Goal: Task Accomplishment & Management: Use online tool/utility

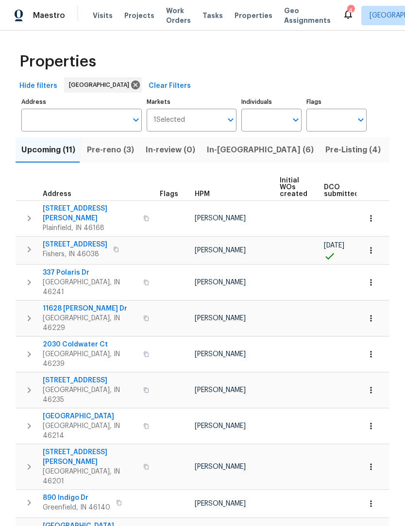
click at [386, 139] on button "Listed (42)" at bounding box center [413, 149] width 54 height 25
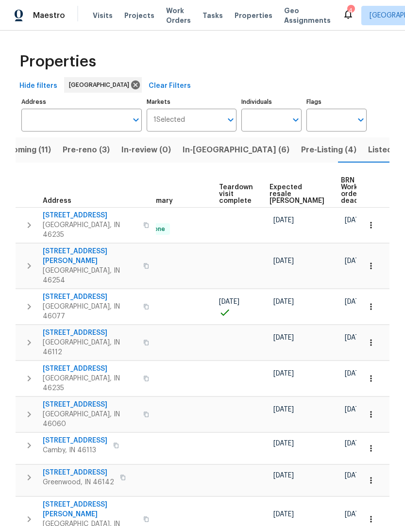
scroll to position [0, 210]
click at [278, 195] on span "Expected resale COE" at bounding box center [297, 194] width 55 height 20
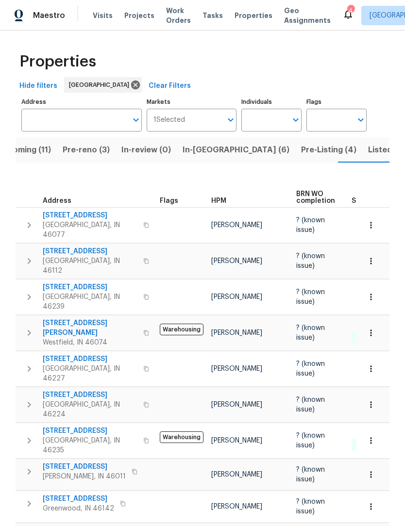
click at [368, 156] on span "Listed (42)" at bounding box center [389, 150] width 42 height 14
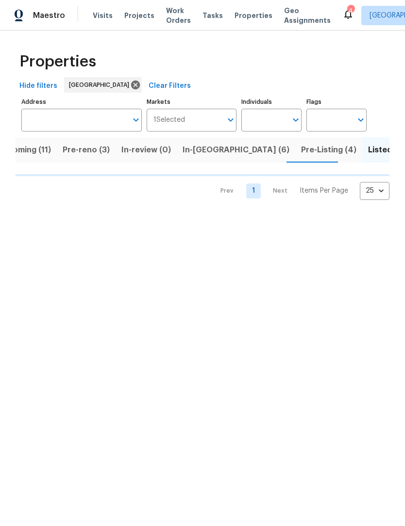
click at [301, 151] on span "Pre-Listing (4)" at bounding box center [328, 150] width 55 height 14
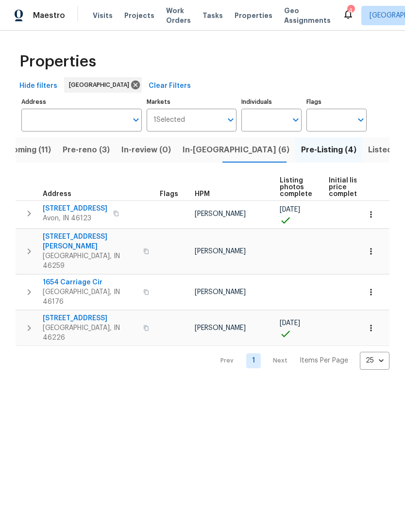
click at [202, 155] on span "In-[GEOGRAPHIC_DATA] (6)" at bounding box center [235, 150] width 107 height 14
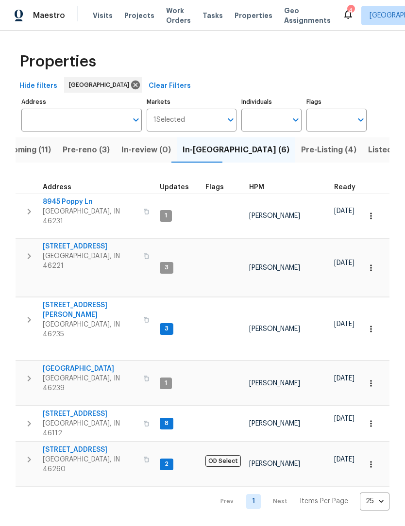
click at [73, 152] on span "Pre-reno (3)" at bounding box center [86, 150] width 47 height 14
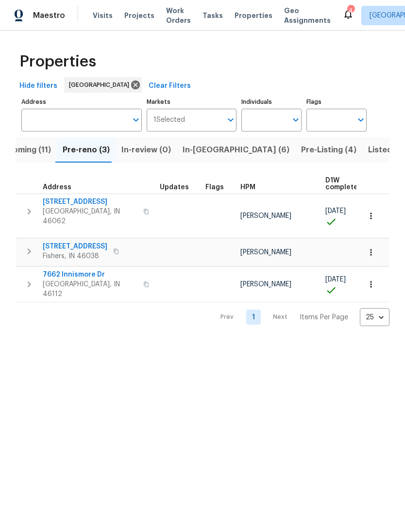
scroll to position [0, 0]
click at [24, 151] on span "Upcoming (11)" at bounding box center [24, 150] width 54 height 14
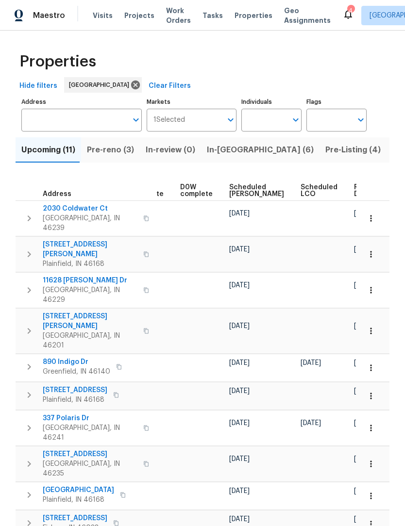
scroll to position [0, 243]
click at [355, 192] on span "Ready Date" at bounding box center [365, 191] width 21 height 14
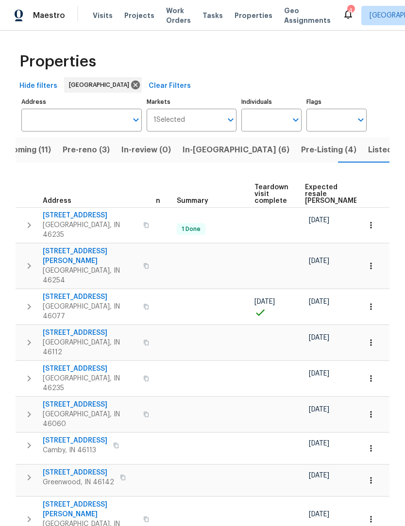
scroll to position [0, 175]
click at [314, 192] on span "Expected resale COE" at bounding box center [331, 194] width 55 height 20
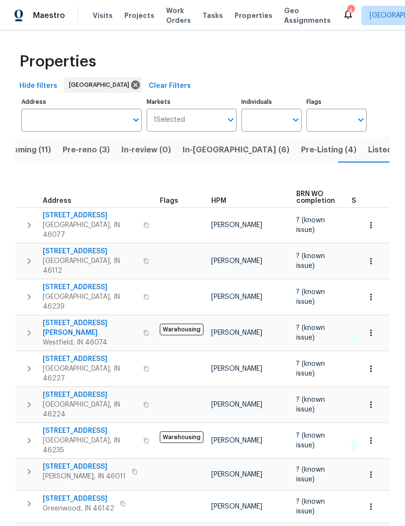
click at [30, 151] on span "Upcoming (11)" at bounding box center [24, 150] width 54 height 14
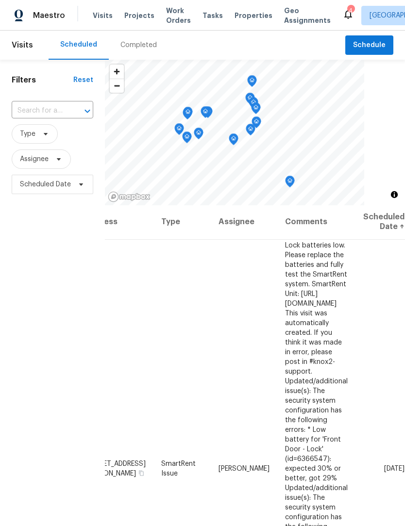
scroll to position [1, 91]
click at [0, 0] on icon at bounding box center [0, 0] width 0 height 0
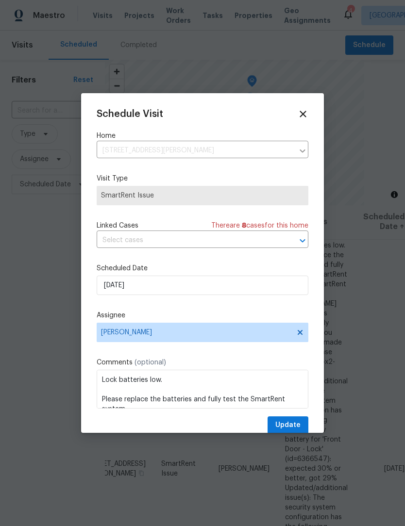
click at [105, 255] on div "Schedule Visit Home 4832 Vermillion Ct, Avon, IN 46123 ​ Visit Type SmartRent I…" at bounding box center [203, 272] width 212 height 326
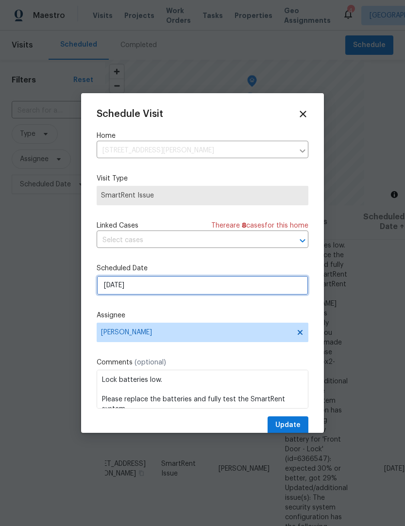
click at [109, 288] on input "[DATE]" at bounding box center [203, 285] width 212 height 19
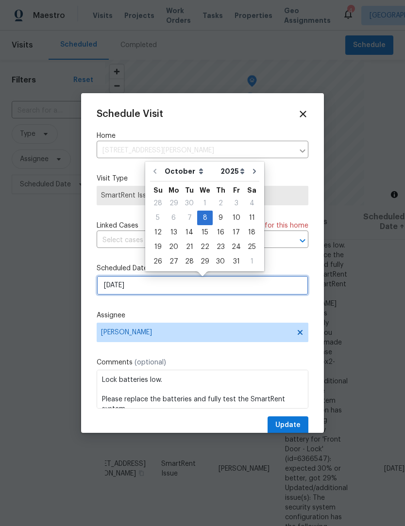
scroll to position [0, 0]
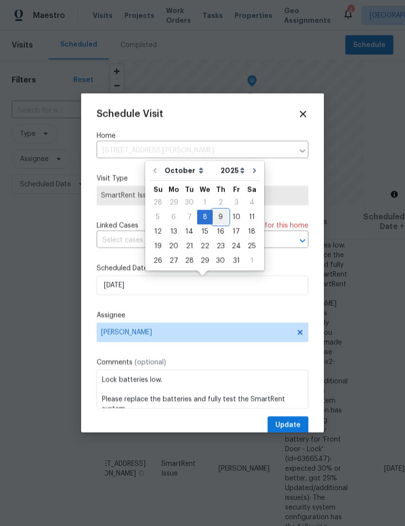
click at [218, 221] on div "9" at bounding box center [220, 218] width 16 height 14
type input "10/9/2025"
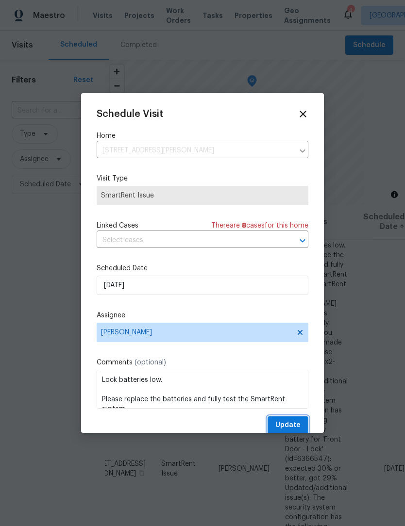
click at [291, 421] on button "Update" at bounding box center [287, 425] width 41 height 18
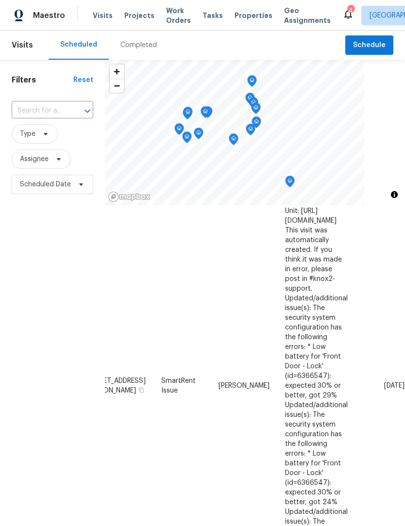
scroll to position [638, 91]
click at [0, 0] on icon at bounding box center [0, 0] width 0 height 0
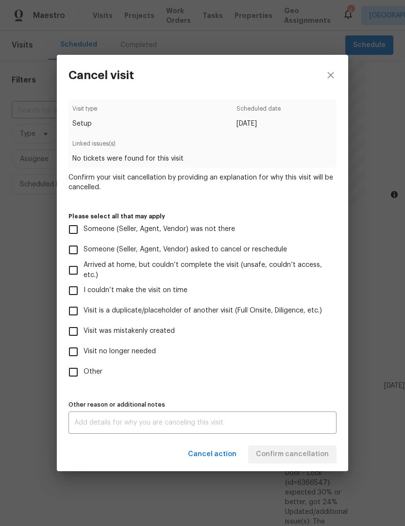
click at [74, 334] on input "Visit was mistakenly created" at bounding box center [73, 331] width 20 height 20
checkbox input "true"
click at [310, 459] on span "Confirm cancellation" at bounding box center [292, 454] width 73 height 12
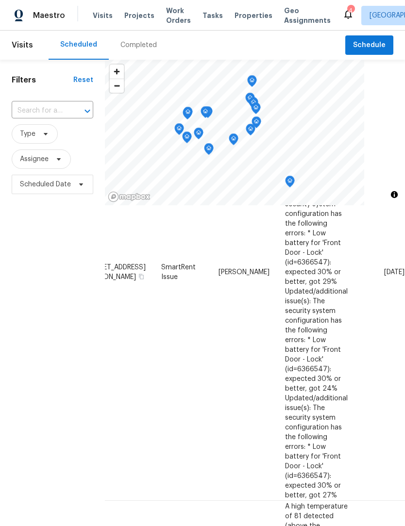
scroll to position [751, 91]
click at [0, 0] on icon at bounding box center [0, 0] width 0 height 0
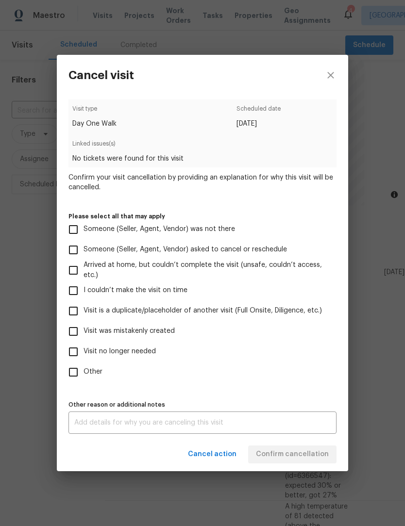
click at [74, 330] on input "Visit was mistakenly created" at bounding box center [73, 331] width 20 height 20
checkbox input "true"
click at [302, 456] on span "Confirm cancellation" at bounding box center [292, 454] width 73 height 12
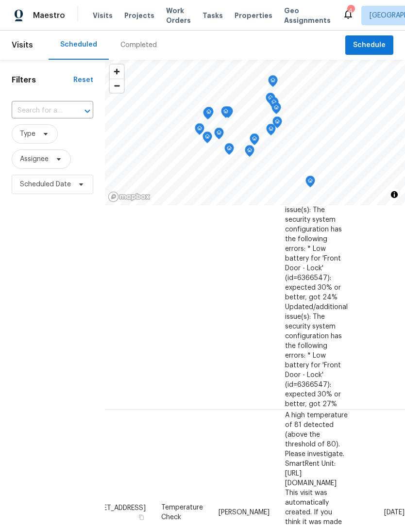
scroll to position [876, 39]
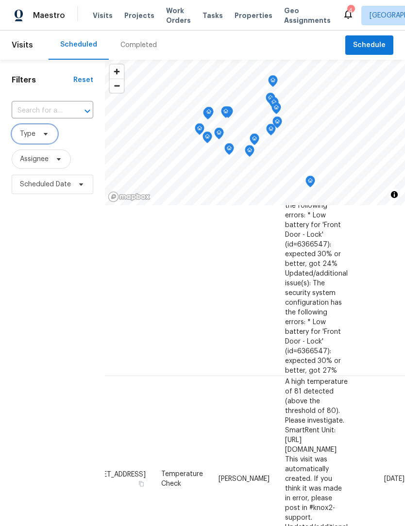
click at [28, 134] on span "Type" at bounding box center [28, 134] width 16 height 10
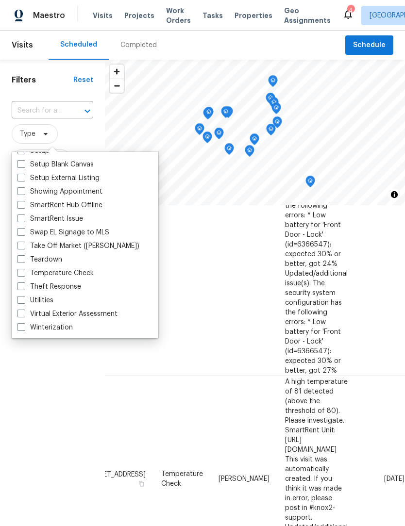
scroll to position [825, 0]
click at [23, 261] on span at bounding box center [21, 259] width 8 height 8
click at [23, 261] on input "Teardown" at bounding box center [20, 258] width 6 height 6
checkbox input "true"
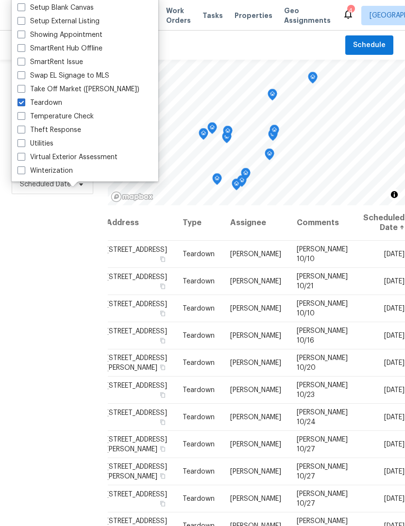
scroll to position [169, 0]
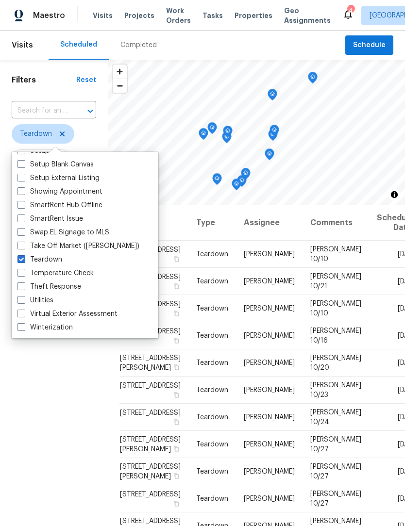
click at [32, 381] on div "Filters Reset ​ Teardown Assignee Scheduled Date" at bounding box center [54, 343] width 108 height 566
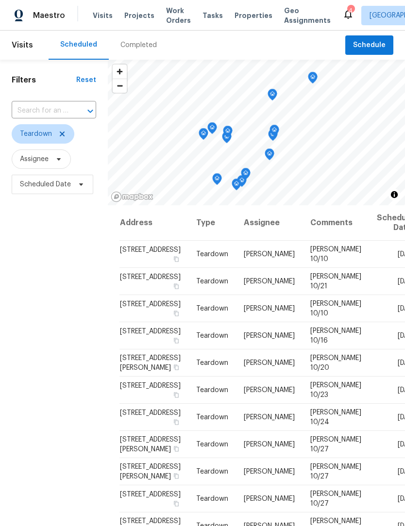
scroll to position [0, 0]
click at [0, 0] on icon at bounding box center [0, 0] width 0 height 0
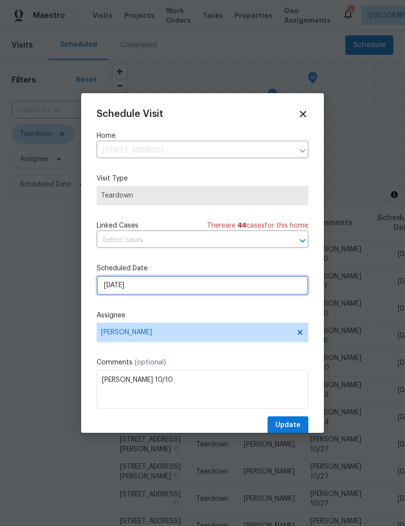
click at [163, 289] on input "10/12/2025" at bounding box center [203, 285] width 212 height 19
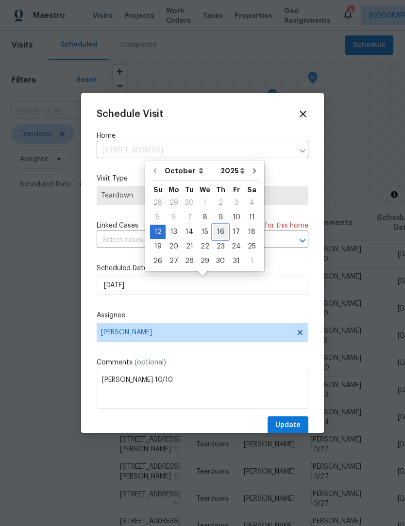
click at [219, 232] on div "16" at bounding box center [220, 232] width 16 height 14
type input "10/16/2025"
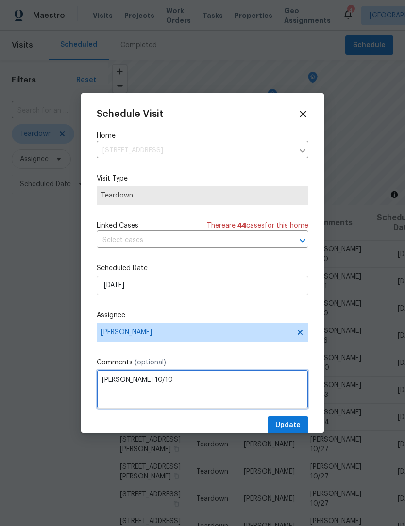
click at [175, 382] on textarea "COE 10/10" at bounding box center [203, 389] width 212 height 39
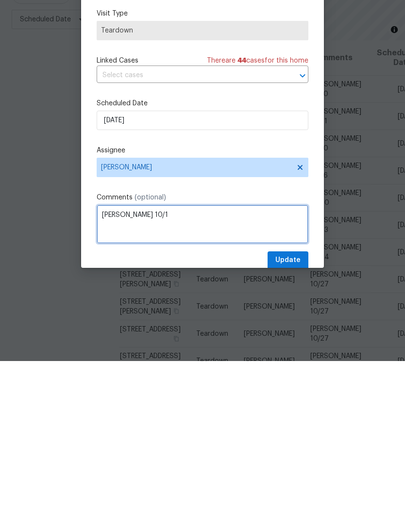
scroll to position [32, 0]
type textarea "COE 10/17"
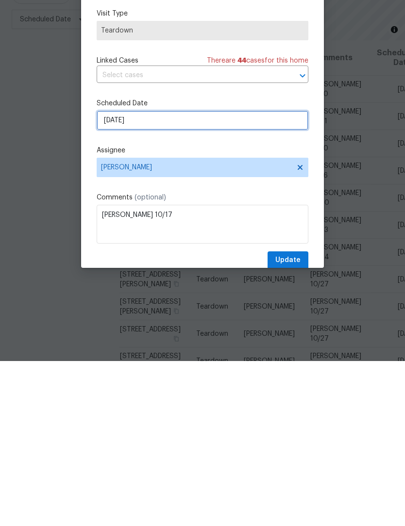
click at [137, 276] on input "10/16/2025" at bounding box center [203, 285] width 212 height 19
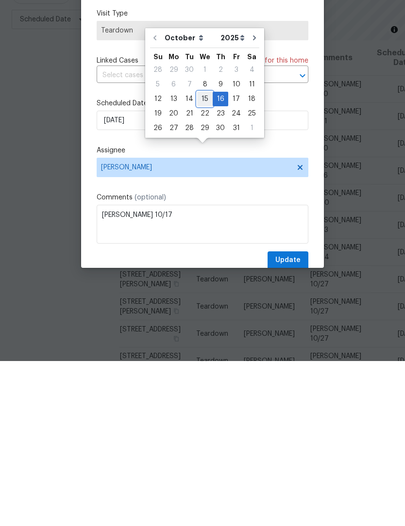
click at [204, 257] on div "15" at bounding box center [205, 264] width 16 height 14
type input "10/15/2025"
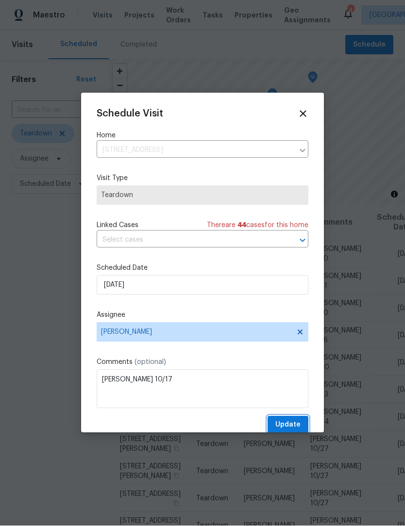
click at [298, 421] on button "Update" at bounding box center [287, 425] width 41 height 18
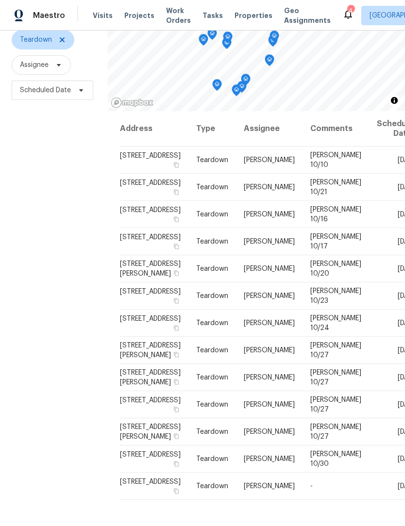
scroll to position [94, 0]
click at [52, 264] on div "Filters Reset ​ Teardown Assignee Scheduled Date" at bounding box center [54, 249] width 108 height 566
click at [0, 0] on icon at bounding box center [0, 0] width 0 height 0
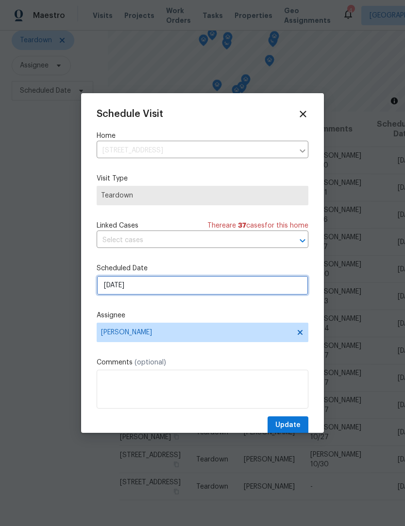
click at [175, 283] on input "10/30/2025" at bounding box center [203, 285] width 212 height 19
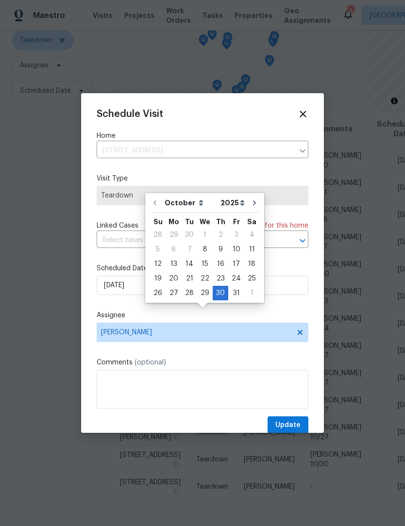
click at [208, 314] on label "Assignee" at bounding box center [203, 315] width 212 height 10
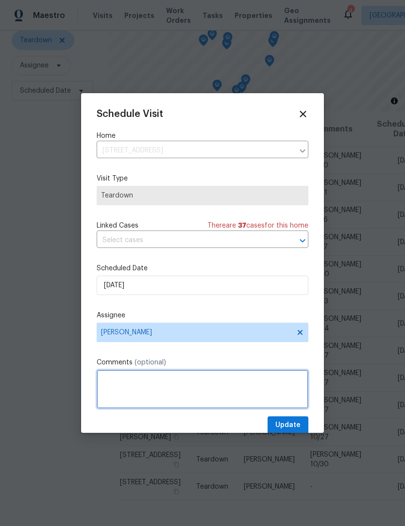
click at [168, 382] on textarea at bounding box center [203, 389] width 212 height 39
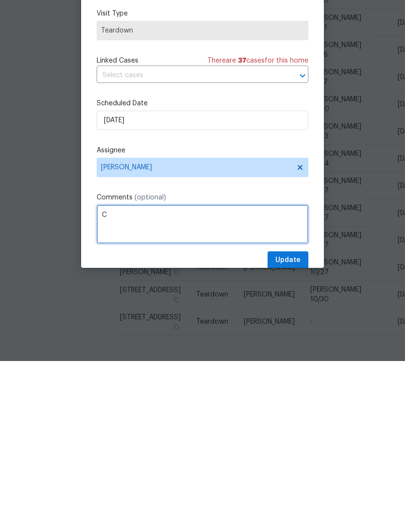
scroll to position [32, 0]
type textarea "COE 10/31"
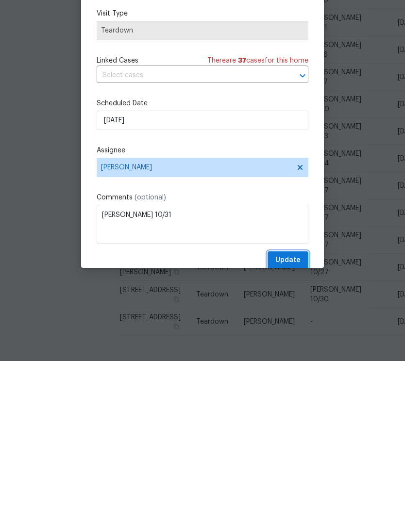
click at [297, 419] on span "Update" at bounding box center [287, 425] width 25 height 12
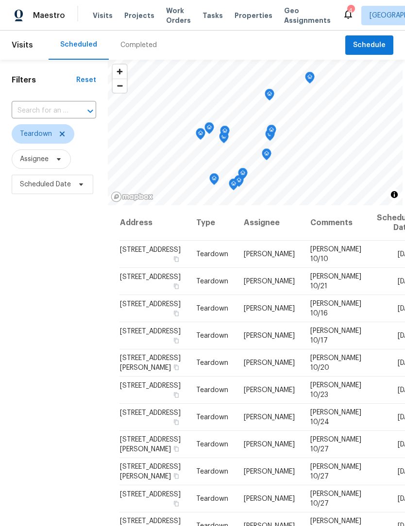
scroll to position [0, 0]
click at [65, 131] on icon at bounding box center [62, 134] width 8 height 8
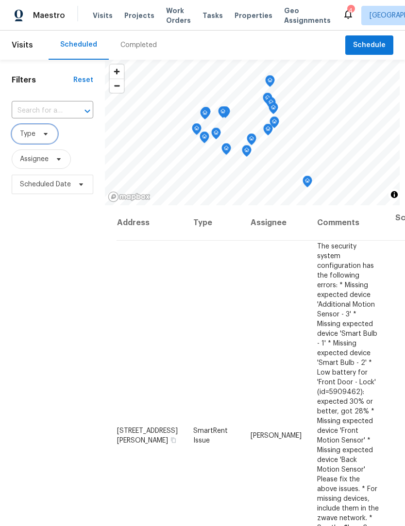
click at [42, 133] on icon at bounding box center [46, 134] width 8 height 8
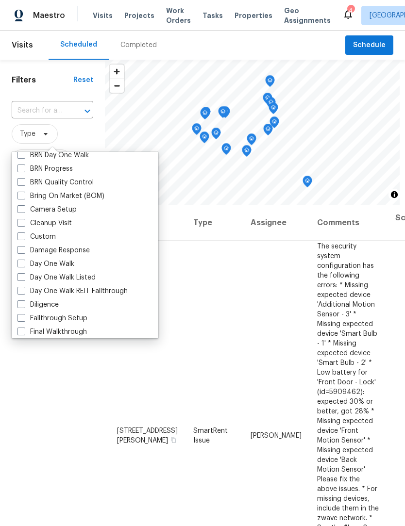
scroll to position [76, 0]
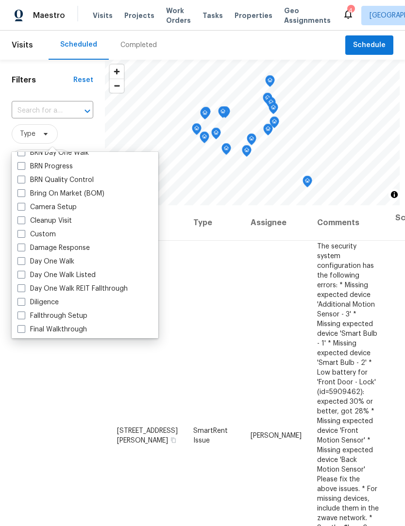
click at [86, 259] on div "Day One Walk" at bounding box center [85, 262] width 141 height 14
click at [54, 262] on label "Day One Walk" at bounding box center [45, 262] width 57 height 10
click at [24, 262] on input "Day One Walk" at bounding box center [20, 260] width 6 height 6
checkbox input "true"
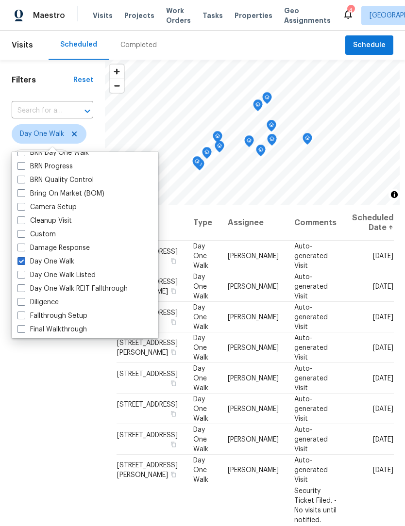
click at [61, 405] on div "Filters Reset ​ Day One Walk Assignee Scheduled Date" at bounding box center [52, 343] width 105 height 566
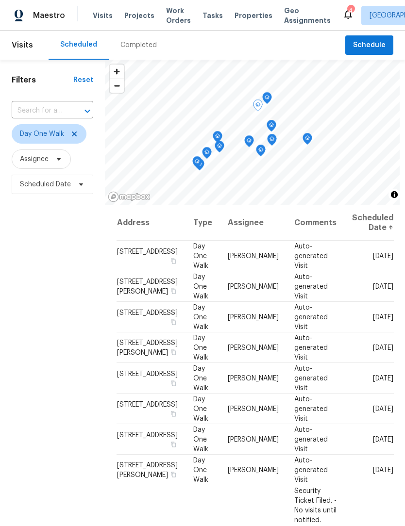
click at [0, 0] on icon at bounding box center [0, 0] width 0 height 0
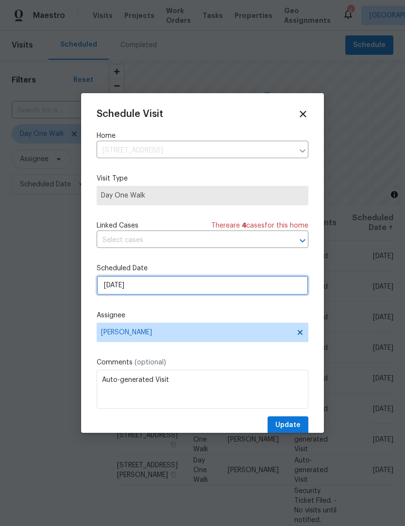
click at [174, 290] on input "10/13/2025" at bounding box center [203, 285] width 212 height 19
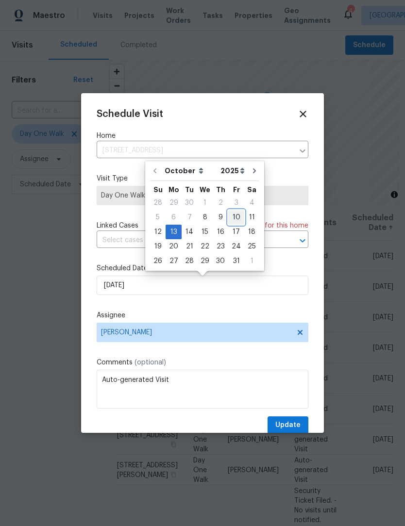
click at [235, 218] on div "10" at bounding box center [236, 218] width 16 height 14
type input "10/10/2025"
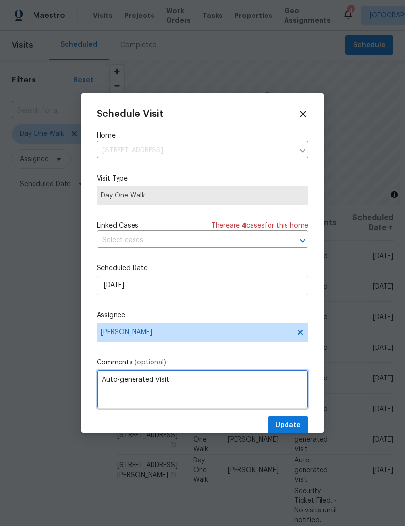
click at [193, 384] on textarea "Auto-generated Visit" at bounding box center [203, 389] width 212 height 39
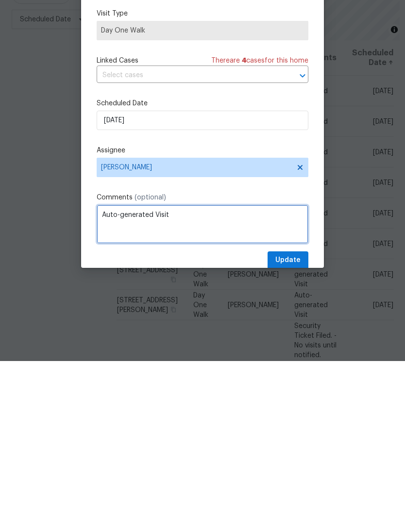
click at [201, 370] on textarea "Auto-generated Visit" at bounding box center [203, 389] width 212 height 39
type textarea "$"
type textarea "D0W"
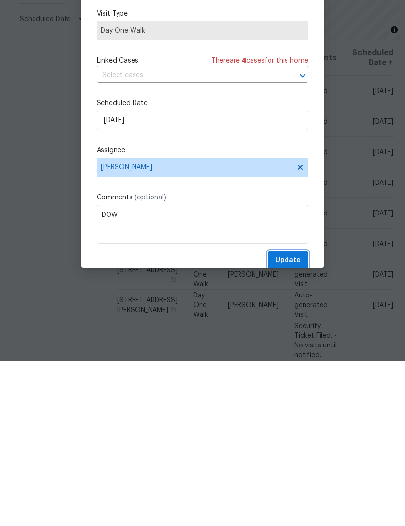
click at [290, 419] on span "Update" at bounding box center [287, 425] width 25 height 12
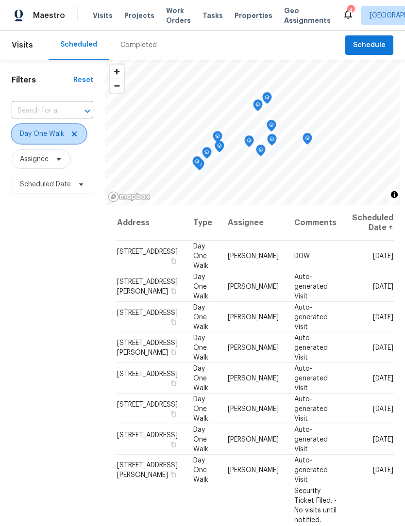
click at [78, 130] on icon at bounding box center [74, 134] width 8 height 8
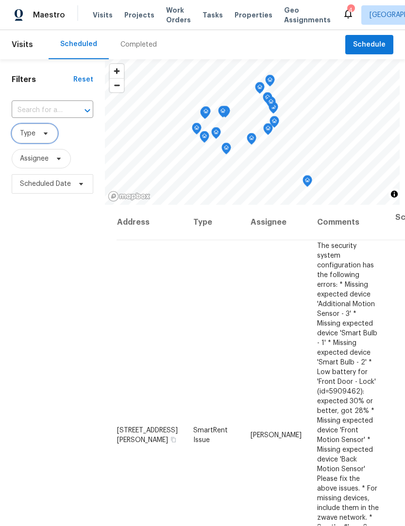
scroll to position [0, 0]
click at [24, 131] on span "Type" at bounding box center [28, 134] width 16 height 10
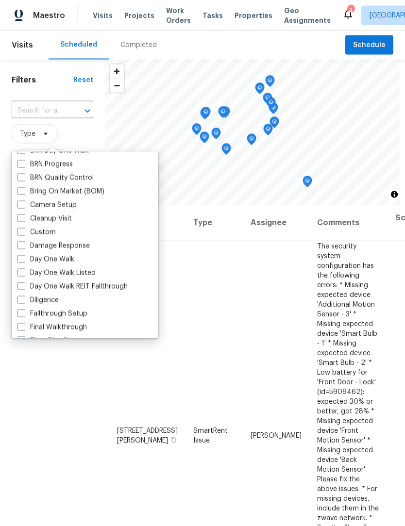
scroll to position [80, 0]
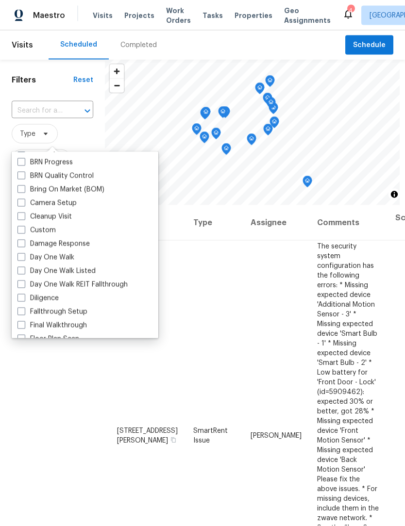
click at [20, 296] on span at bounding box center [21, 298] width 8 height 8
click at [20, 296] on input "Diligence" at bounding box center [20, 296] width 6 height 6
checkbox input "true"
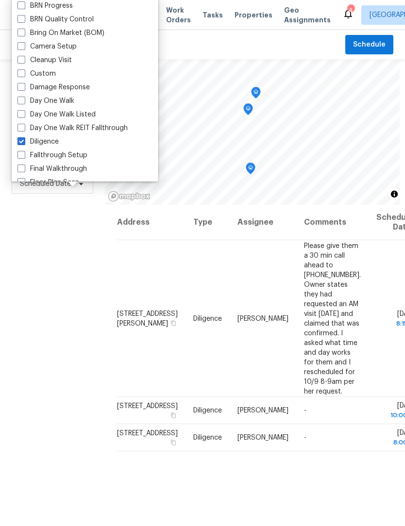
scroll to position [0, 0]
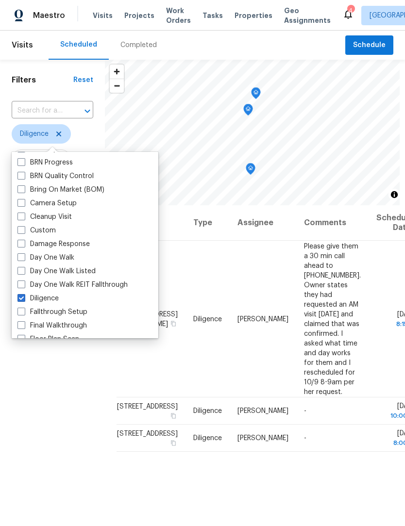
click at [33, 397] on div "Filters Reset ​ Diligence Assignee Scheduled Date" at bounding box center [52, 343] width 105 height 566
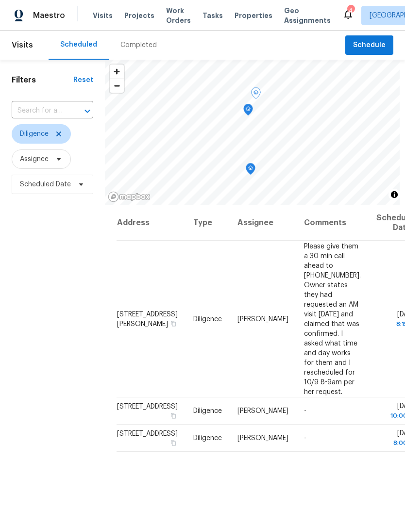
click at [38, 278] on div "Filters Reset ​ Diligence Assignee Scheduled Date" at bounding box center [52, 343] width 105 height 566
click at [60, 132] on icon at bounding box center [59, 134] width 8 height 8
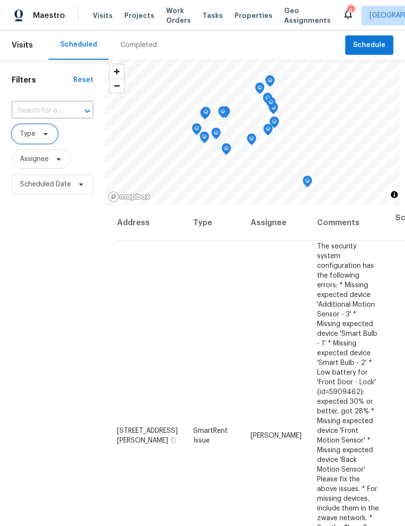
click at [22, 130] on span "Type" at bounding box center [28, 134] width 16 height 10
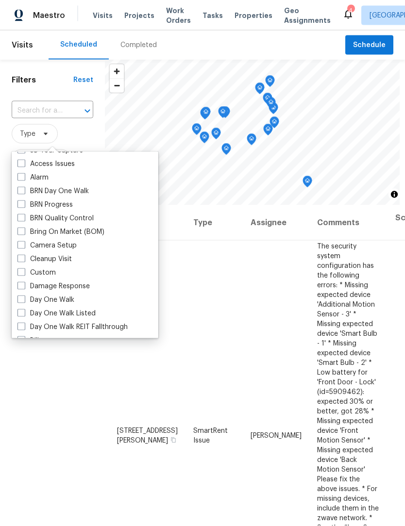
scroll to position [39, 0]
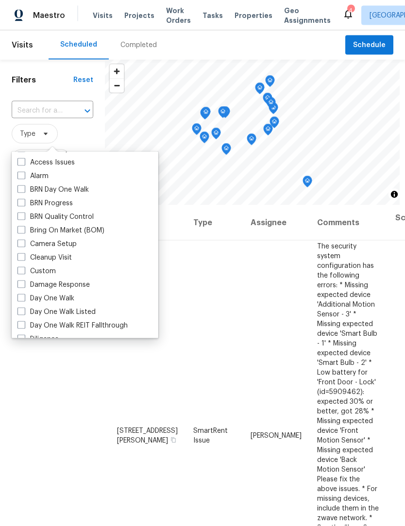
click at [18, 294] on span at bounding box center [21, 298] width 8 height 8
click at [18, 294] on input "Day One Walk" at bounding box center [20, 296] width 6 height 6
checkbox input "true"
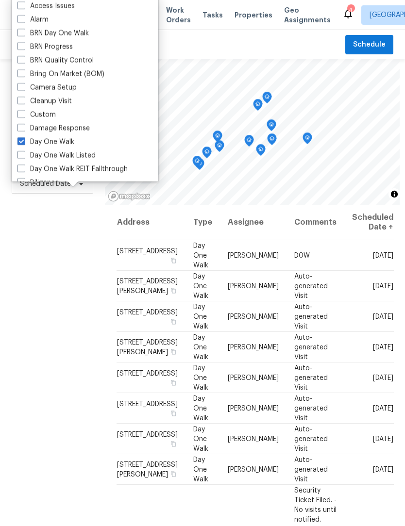
scroll to position [0, 0]
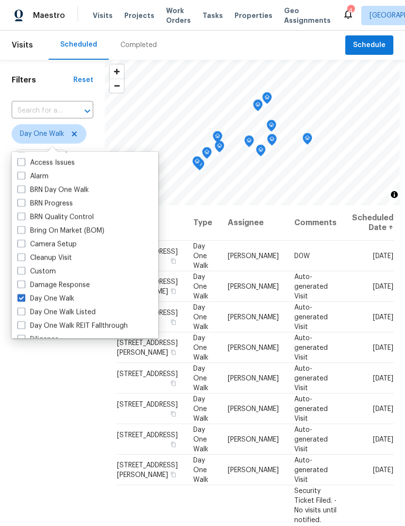
click at [19, 377] on div "Filters Reset ​ Day One Walk Assignee Scheduled Date" at bounding box center [52, 343] width 105 height 566
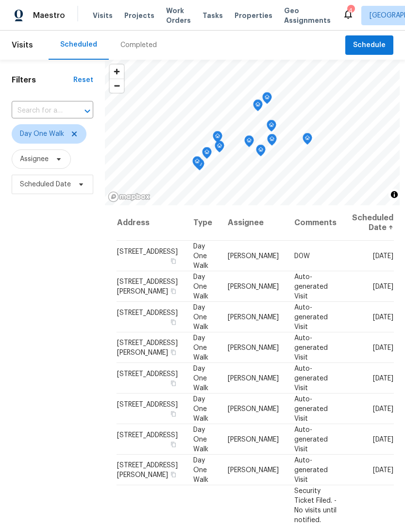
scroll to position [0, 0]
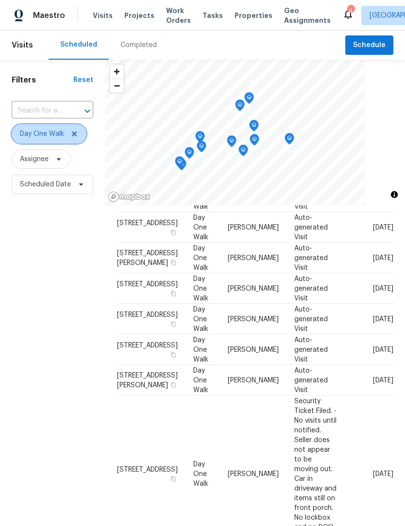
click at [72, 135] on icon at bounding box center [74, 134] width 8 height 8
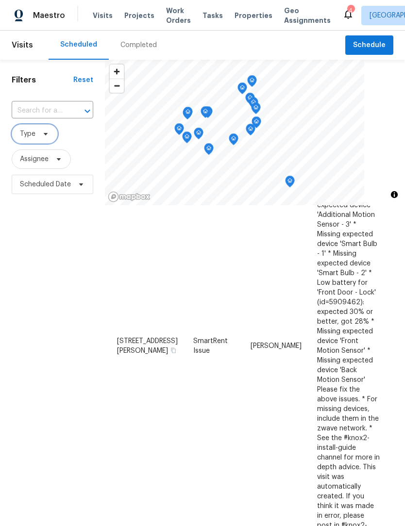
click at [23, 137] on span "Type" at bounding box center [28, 134] width 16 height 10
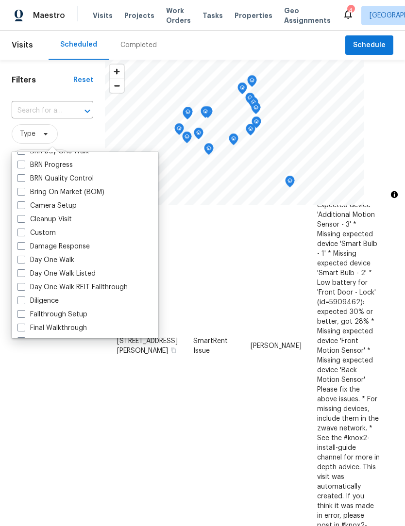
scroll to position [78, 0]
click at [18, 298] on span at bounding box center [21, 300] width 8 height 8
click at [18, 298] on input "Diligence" at bounding box center [20, 298] width 6 height 6
checkbox input "true"
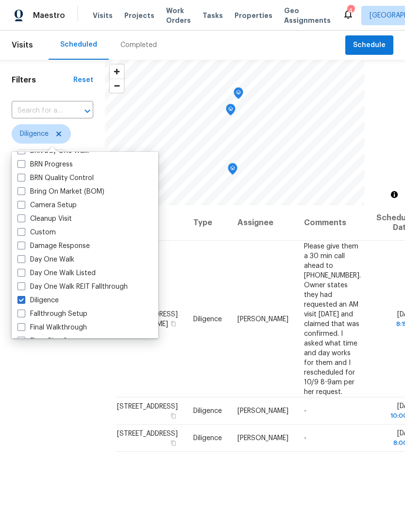
click at [29, 404] on div "Filters Reset ​ Diligence Assignee Scheduled Date" at bounding box center [52, 343] width 105 height 566
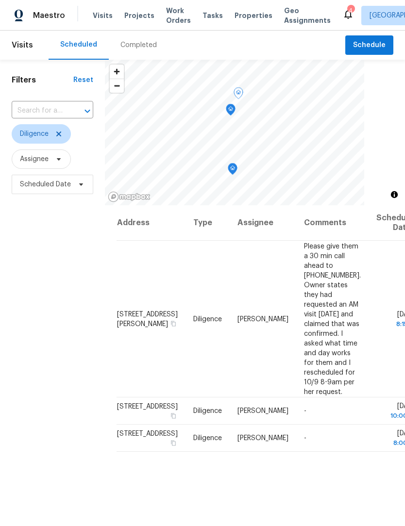
click at [134, 438] on td "6614 Sparrowood Dr, Indianapolis, IN 46236" at bounding box center [150, 437] width 69 height 27
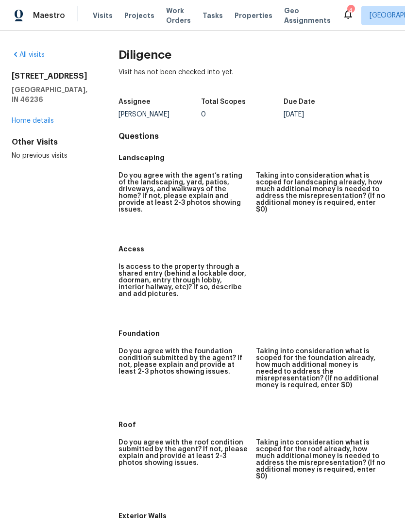
click at [20, 124] on link "Home details" at bounding box center [33, 120] width 42 height 7
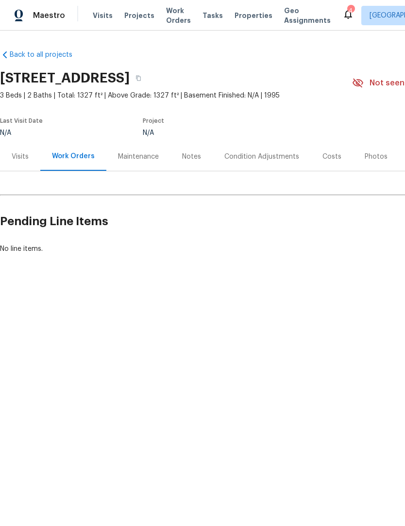
click at [20, 158] on div "Visits" at bounding box center [20, 157] width 17 height 10
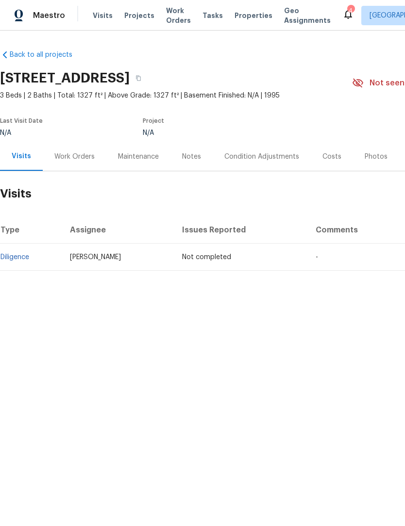
click at [69, 152] on div "Work Orders" at bounding box center [74, 157] width 40 height 10
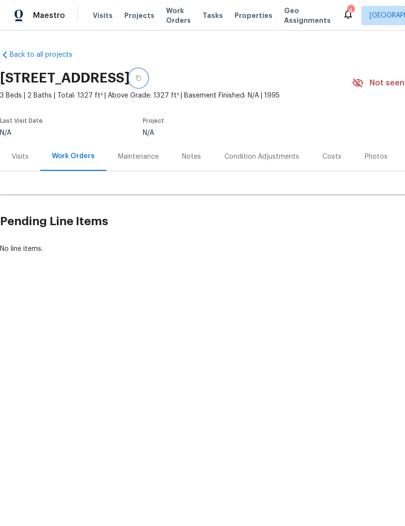
click at [147, 81] on button "button" at bounding box center [138, 77] width 17 height 17
click at [97, 19] on span "Visits" at bounding box center [103, 16] width 20 height 10
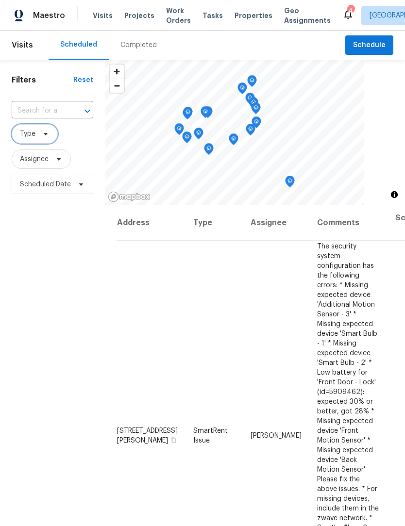
click at [22, 132] on span "Type" at bounding box center [28, 134] width 16 height 10
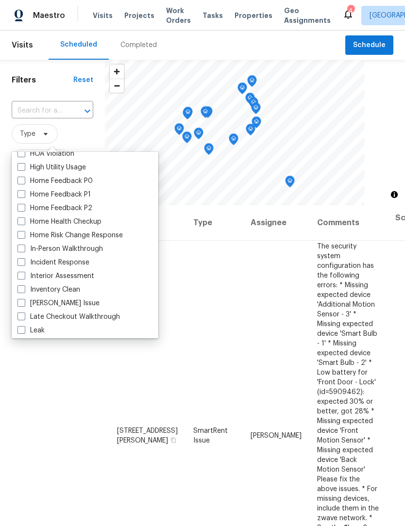
scroll to position [299, 0]
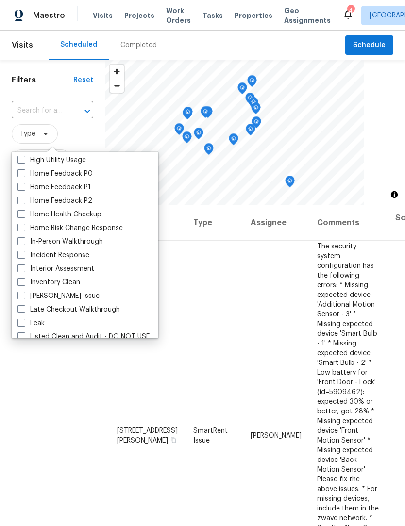
click at [19, 242] on span at bounding box center [21, 241] width 8 height 8
click at [19, 242] on input "In-Person Walkthrough" at bounding box center [20, 240] width 6 height 6
checkbox input "true"
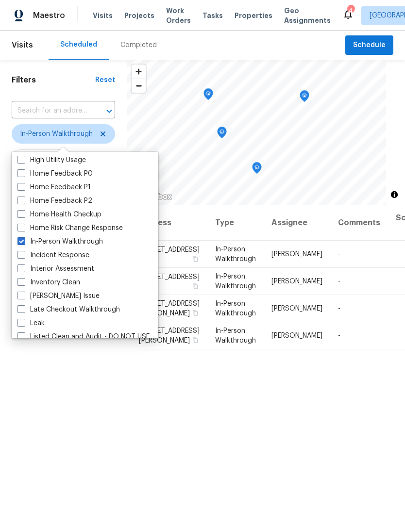
click at [21, 400] on div "Filters Reset ​ In-Person Walkthrough Assignee Scheduled Date" at bounding box center [63, 343] width 127 height 566
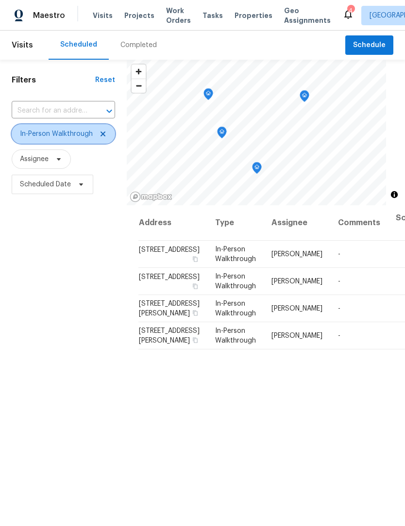
click at [98, 133] on span at bounding box center [101, 134] width 11 height 8
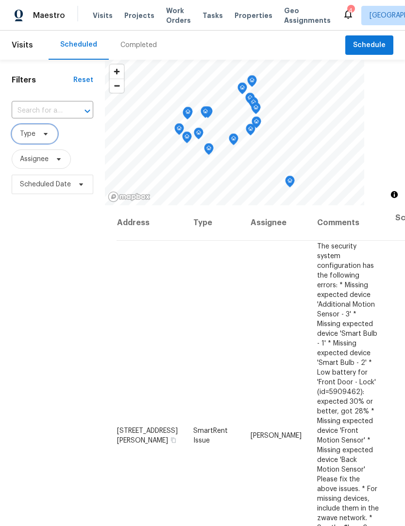
click at [27, 137] on span "Type" at bounding box center [28, 134] width 16 height 10
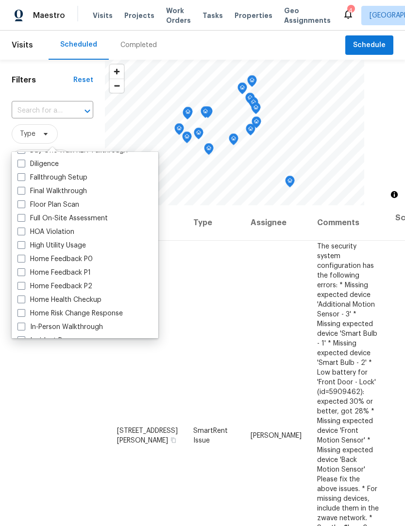
scroll to position [215, 0]
click at [20, 258] on span at bounding box center [21, 258] width 8 height 8
click at [20, 258] on input "Home Feedback P0" at bounding box center [20, 256] width 6 height 6
checkbox input "true"
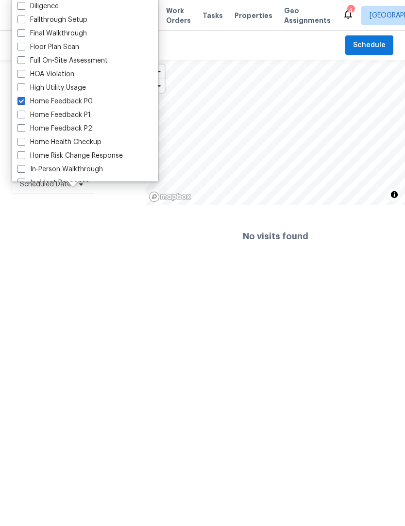
click at [18, 116] on span at bounding box center [21, 115] width 8 height 8
click at [18, 116] on input "Home Feedback P1" at bounding box center [20, 113] width 6 height 6
checkbox input "true"
click at [19, 127] on span at bounding box center [21, 128] width 8 height 8
click at [19, 127] on input "Home Feedback P2" at bounding box center [20, 127] width 6 height 6
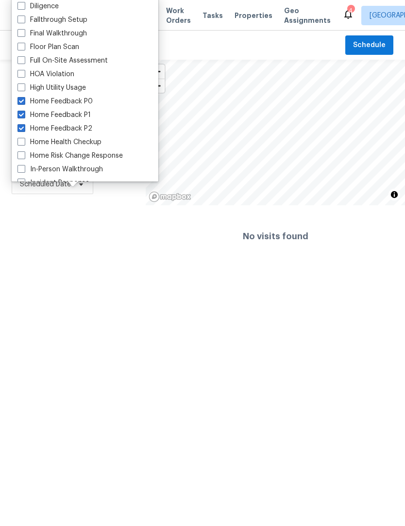
checkbox input "true"
click at [22, 140] on span at bounding box center [21, 142] width 8 height 8
click at [22, 140] on input "Home Health Checkup" at bounding box center [20, 140] width 6 height 6
checkbox input "true"
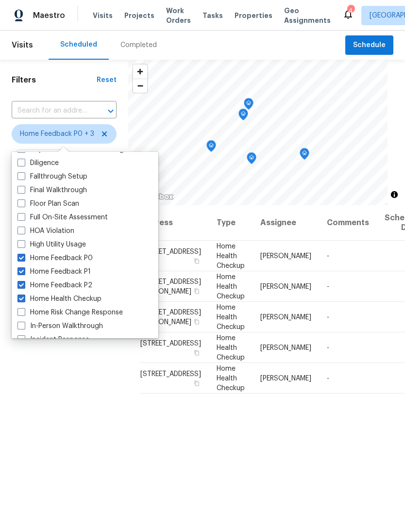
click at [37, 381] on div "Filters Reset ​ Home Feedback P0 + 3 Assignee Scheduled Date" at bounding box center [64, 343] width 128 height 566
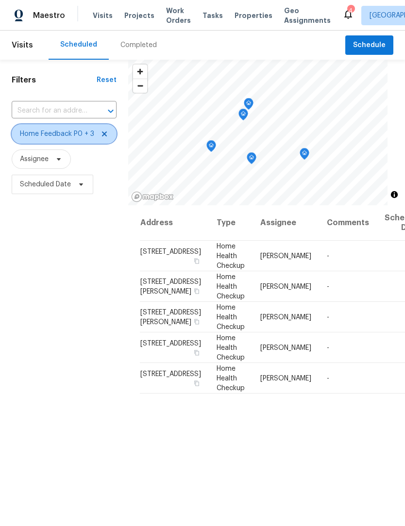
click at [106, 135] on icon at bounding box center [104, 134] width 8 height 8
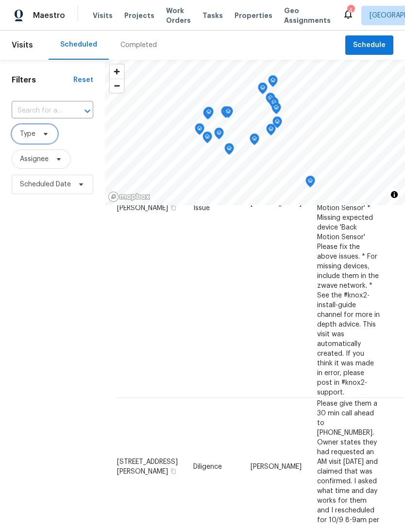
scroll to position [233, 0]
click at [174, 21] on span "Work Orders" at bounding box center [178, 15] width 25 height 19
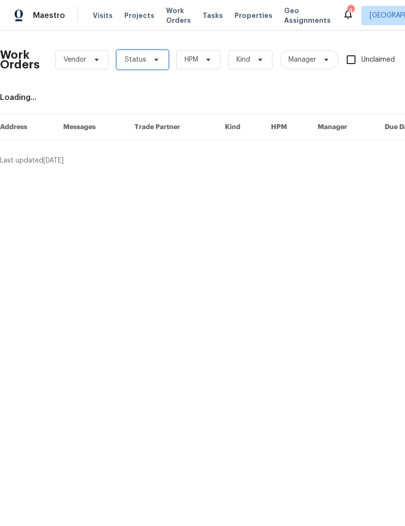
click at [149, 60] on span at bounding box center [154, 60] width 11 height 8
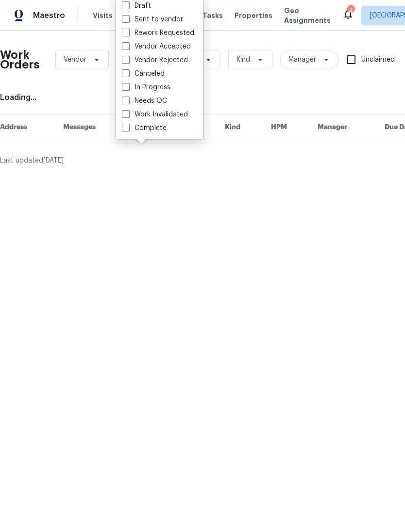
click at [166, 101] on label "Needs QC" at bounding box center [144, 101] width 45 height 10
click at [128, 101] on input "Needs QC" at bounding box center [125, 99] width 6 height 6
checkbox input "true"
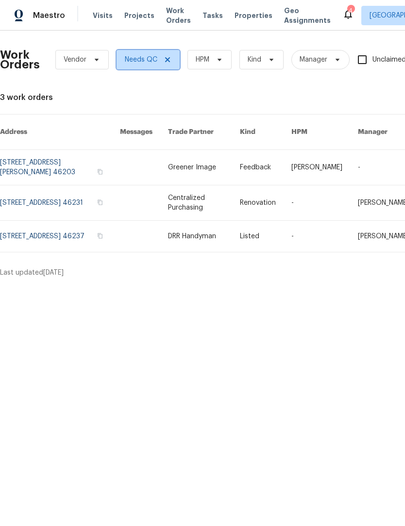
click at [170, 60] on icon at bounding box center [167, 60] width 8 height 8
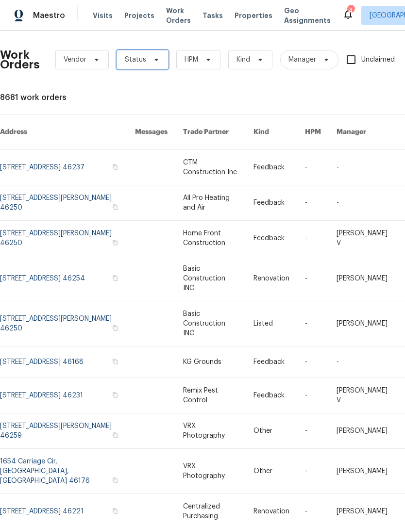
click at [149, 63] on span at bounding box center [154, 60] width 11 height 8
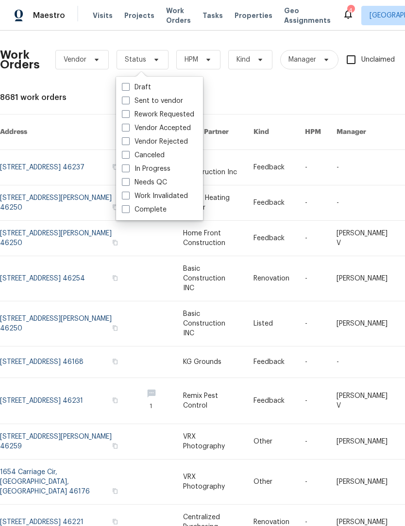
click at [149, 85] on label "Draft" at bounding box center [136, 87] width 29 height 10
click at [128, 85] on input "Draft" at bounding box center [125, 85] width 6 height 6
checkbox input "true"
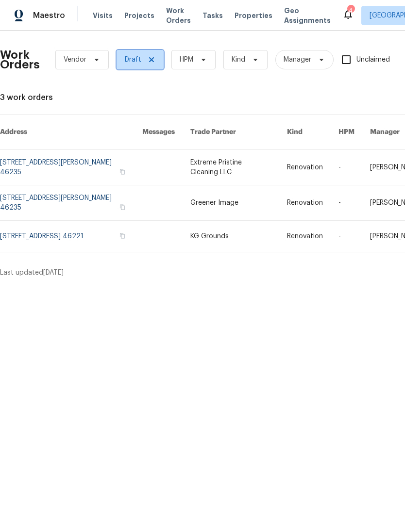
click at [151, 59] on icon at bounding box center [151, 59] width 5 height 5
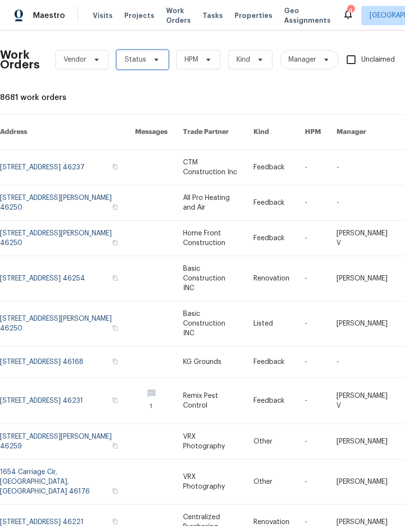
click at [143, 63] on span "Status" at bounding box center [135, 60] width 21 height 10
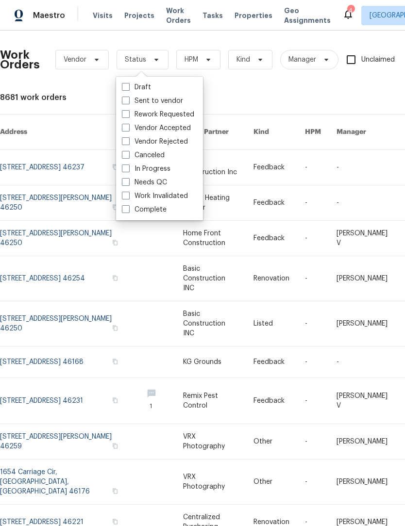
click at [161, 102] on label "Sent to vendor" at bounding box center [152, 101] width 61 height 10
click at [128, 102] on input "Sent to vendor" at bounding box center [125, 99] width 6 height 6
checkbox input "true"
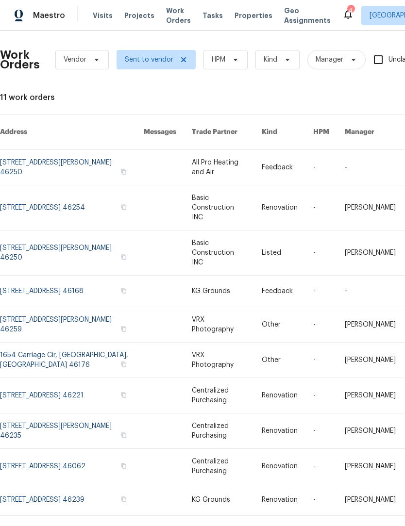
click at [217, 162] on link at bounding box center [227, 167] width 70 height 35
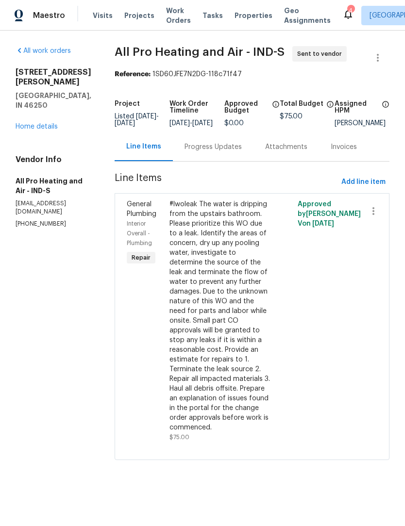
click at [219, 150] on div "Progress Updates" at bounding box center [212, 147] width 57 height 10
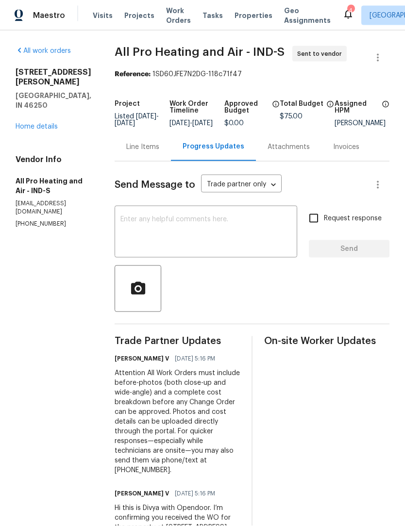
click at [136, 152] on div "Line Items" at bounding box center [142, 147] width 33 height 10
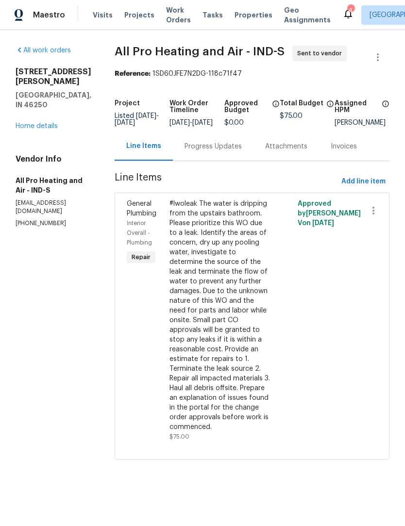
click at [170, 11] on span "Work Orders" at bounding box center [178, 15] width 25 height 19
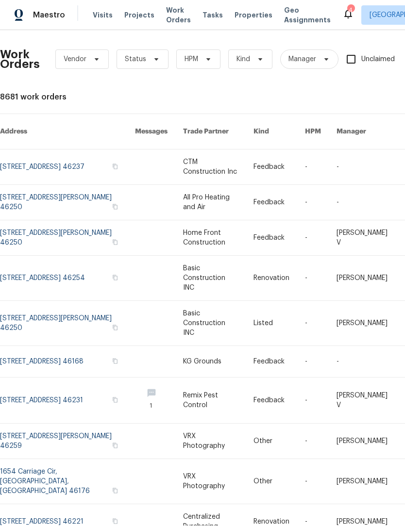
scroll to position [0, 0]
click at [145, 62] on span "Status" at bounding box center [142, 59] width 52 height 19
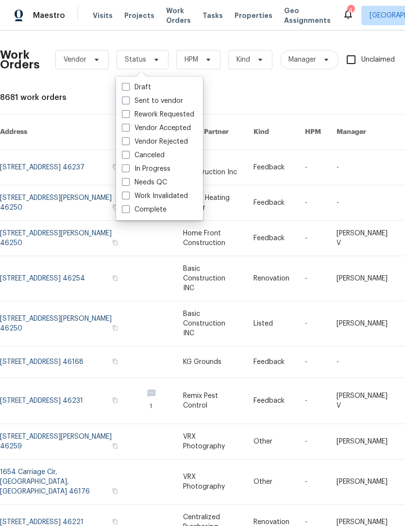
click at [159, 104] on label "Sent to vendor" at bounding box center [152, 101] width 61 height 10
click at [128, 102] on input "Sent to vendor" at bounding box center [125, 99] width 6 height 6
checkbox input "true"
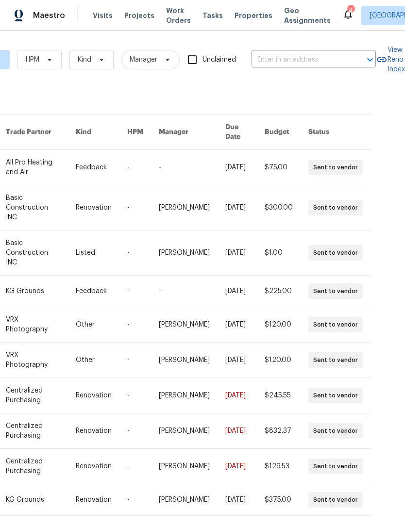
scroll to position [0, 186]
click at [360, 525] on div at bounding box center [360, 536] width 5 height 8
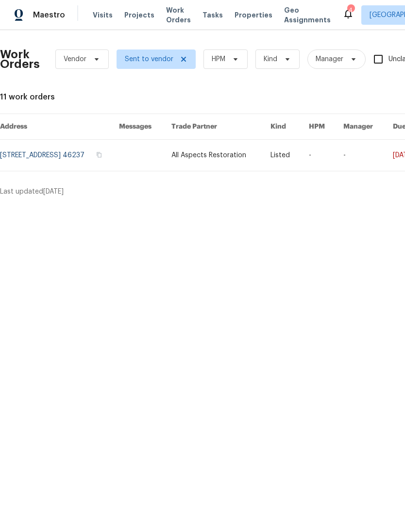
scroll to position [0, 0]
click at [181, 60] on icon at bounding box center [183, 60] width 8 height 8
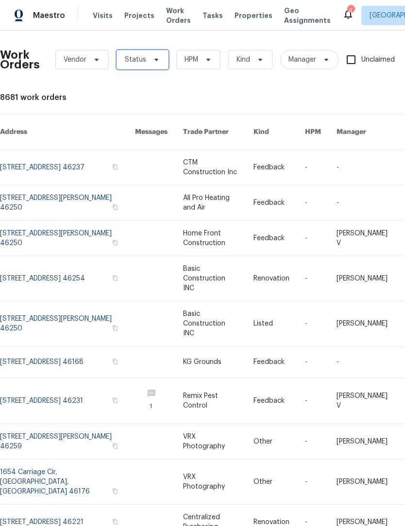
click at [146, 64] on span "Status" at bounding box center [142, 59] width 52 height 19
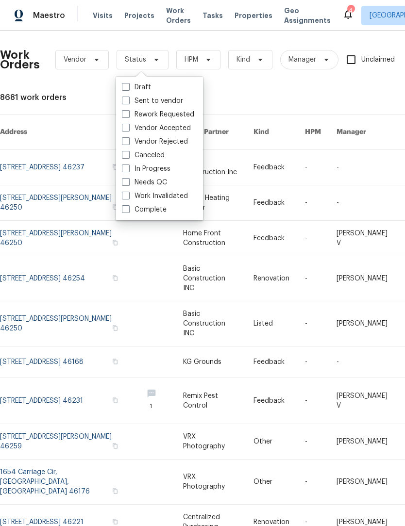
click at [179, 127] on label "Vendor Accepted" at bounding box center [156, 128] width 69 height 10
click at [128, 127] on input "Vendor Accepted" at bounding box center [125, 126] width 6 height 6
checkbox input "true"
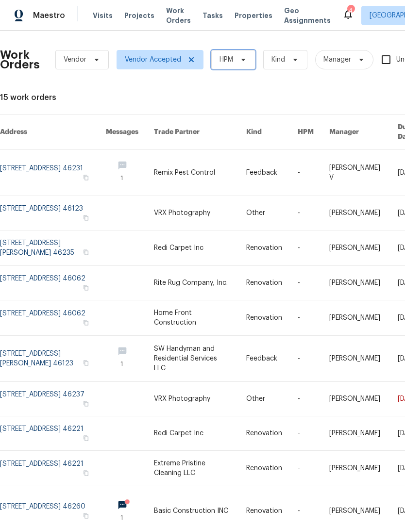
click at [237, 56] on span at bounding box center [241, 60] width 11 height 8
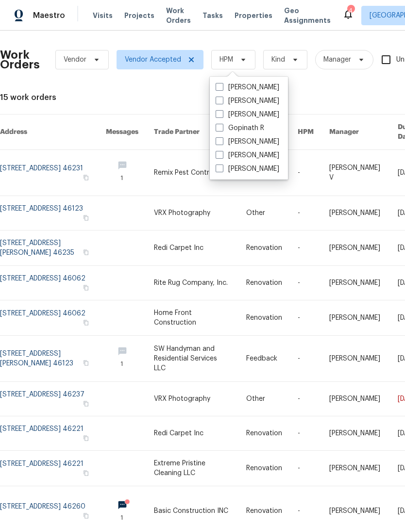
click at [249, 146] on label "[PERSON_NAME]" at bounding box center [247, 142] width 64 height 10
click at [222, 143] on input "[PERSON_NAME]" at bounding box center [218, 140] width 6 height 6
checkbox input "true"
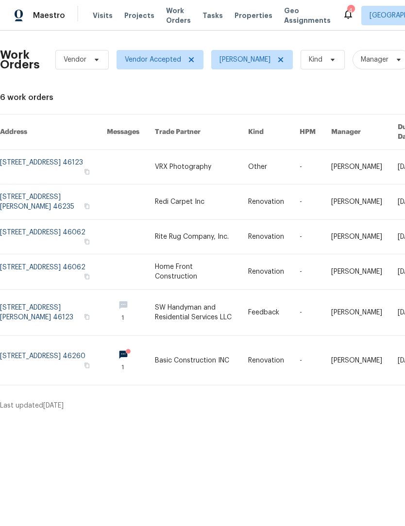
click at [49, 302] on link at bounding box center [53, 313] width 107 height 46
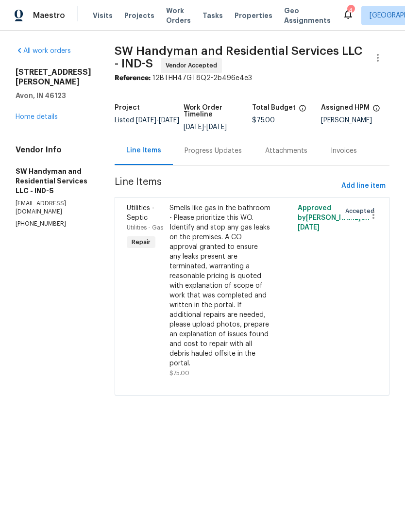
click at [209, 160] on div "Progress Updates" at bounding box center [213, 150] width 81 height 29
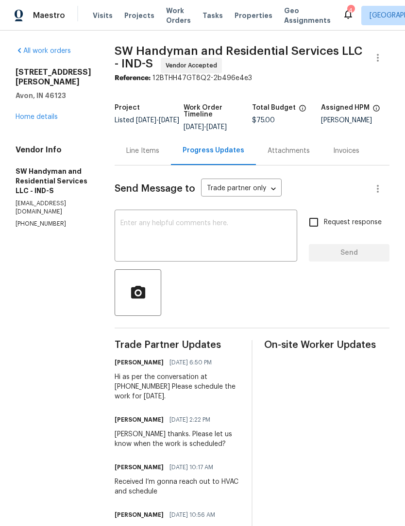
click at [179, 10] on span "Work Orders" at bounding box center [178, 15] width 25 height 19
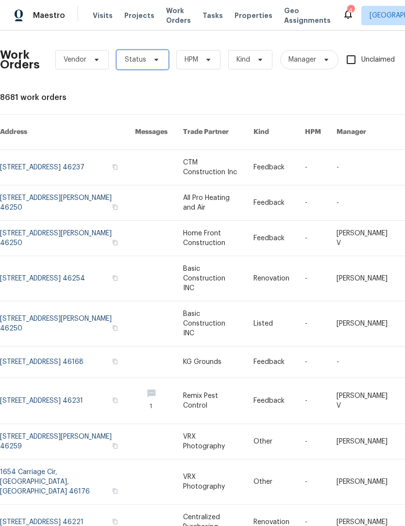
click at [149, 56] on span at bounding box center [154, 60] width 11 height 8
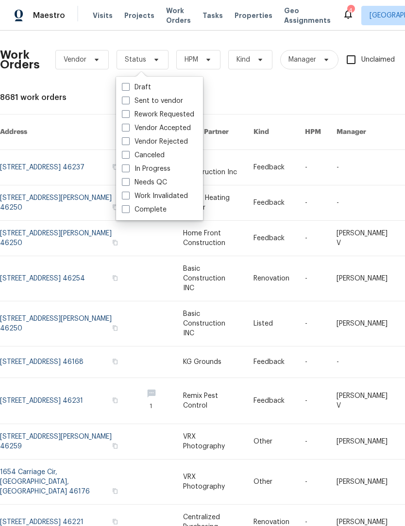
click at [181, 130] on label "Vendor Accepted" at bounding box center [156, 128] width 69 height 10
click at [128, 130] on input "Vendor Accepted" at bounding box center [125, 126] width 6 height 6
checkbox input "true"
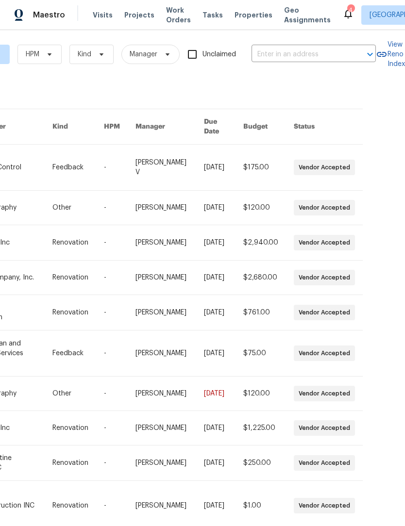
scroll to position [5, 195]
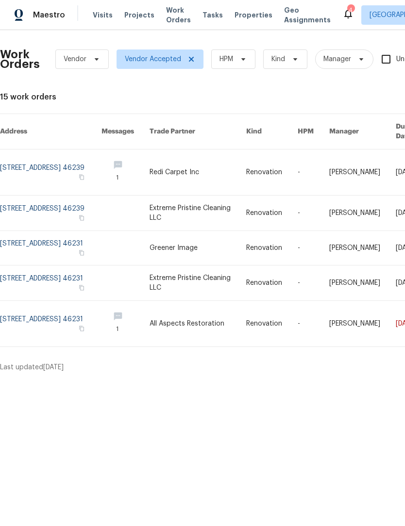
scroll to position [0, 0]
click at [242, 62] on icon at bounding box center [243, 60] width 8 height 8
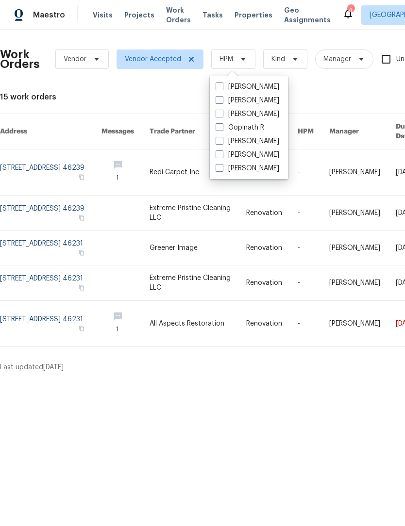
click at [256, 143] on label "[PERSON_NAME]" at bounding box center [247, 142] width 64 height 10
click at [222, 143] on input "[PERSON_NAME]" at bounding box center [218, 140] width 6 height 6
checkbox input "true"
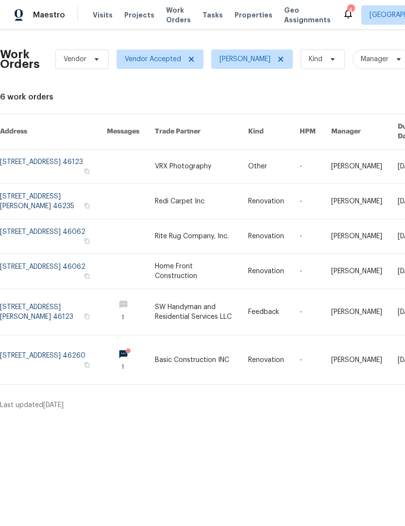
click at [41, 342] on link at bounding box center [53, 360] width 107 height 49
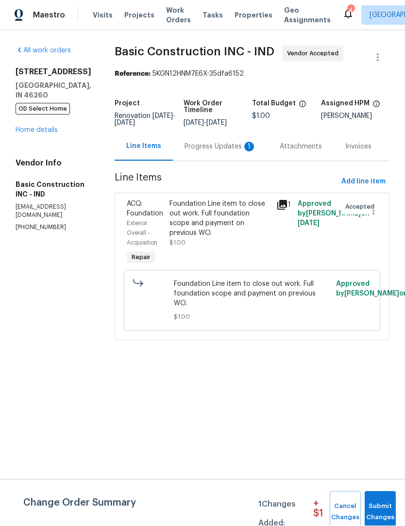
click at [223, 152] on div "Progress Updates 1" at bounding box center [220, 147] width 72 height 10
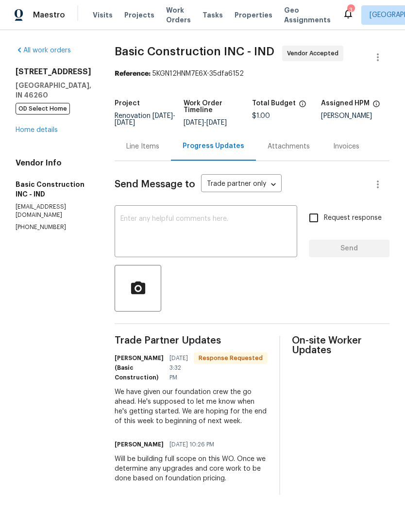
click at [134, 151] on div "Line Items" at bounding box center [142, 147] width 33 height 10
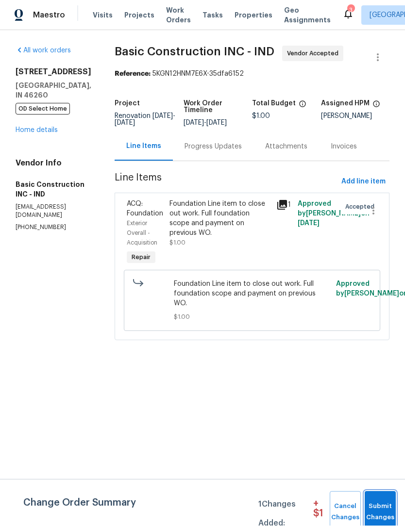
click at [385, 508] on span "Submit Changes" at bounding box center [379, 512] width 21 height 22
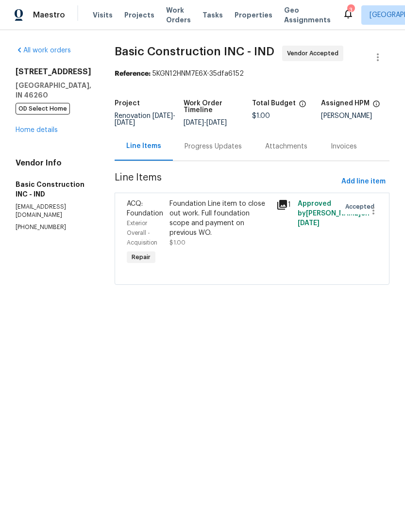
click at [209, 152] on div "Progress Updates" at bounding box center [212, 147] width 57 height 10
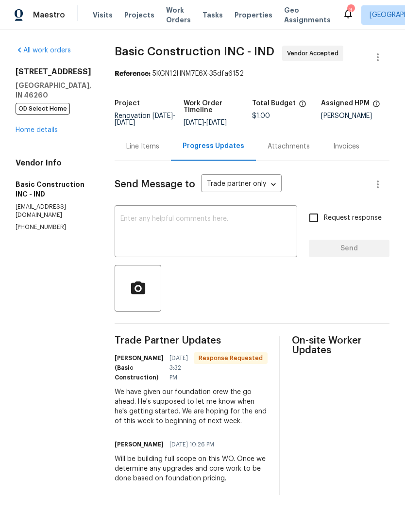
click at [138, 148] on div "Line Items" at bounding box center [142, 147] width 33 height 10
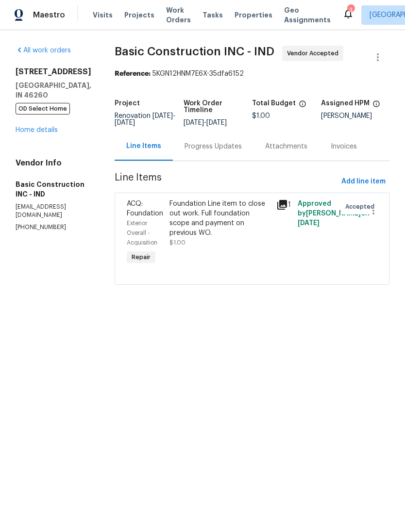
click at [51, 132] on link "Home details" at bounding box center [37, 130] width 42 height 7
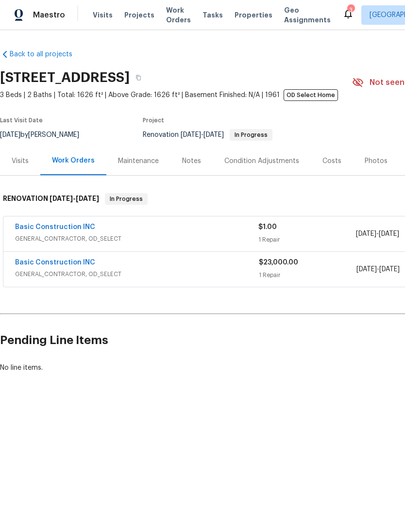
click at [176, 12] on span "Work Orders" at bounding box center [178, 15] width 25 height 19
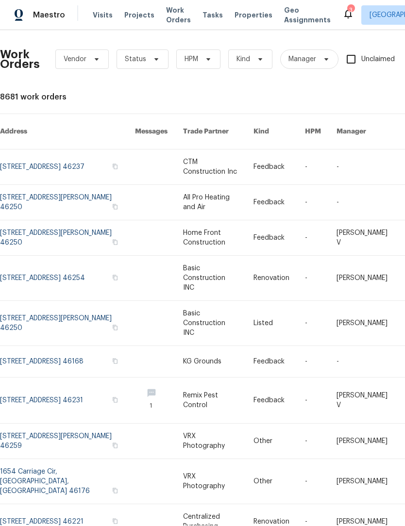
scroll to position [0, 0]
click at [149, 61] on span at bounding box center [154, 60] width 11 height 8
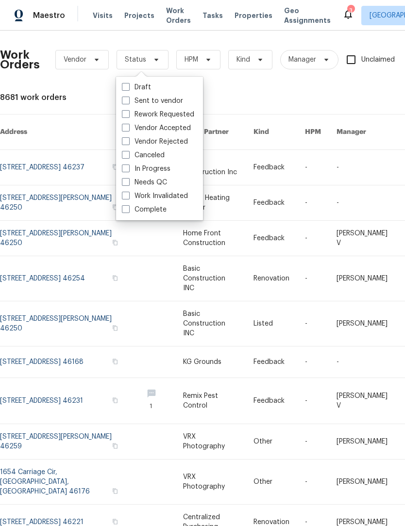
click at [163, 167] on label "In Progress" at bounding box center [146, 169] width 49 height 10
click at [128, 167] on input "In Progress" at bounding box center [125, 167] width 6 height 6
checkbox input "true"
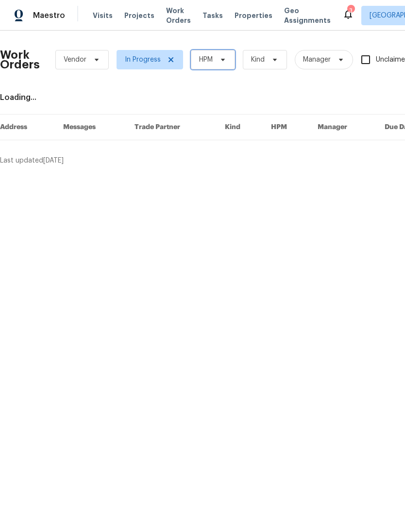
click at [219, 60] on icon at bounding box center [223, 60] width 8 height 8
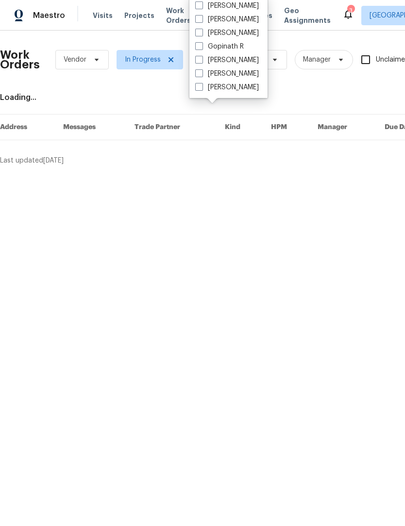
click at [237, 63] on label "[PERSON_NAME]" at bounding box center [227, 60] width 64 height 10
click at [201, 62] on input "[PERSON_NAME]" at bounding box center [198, 58] width 6 height 6
checkbox input "true"
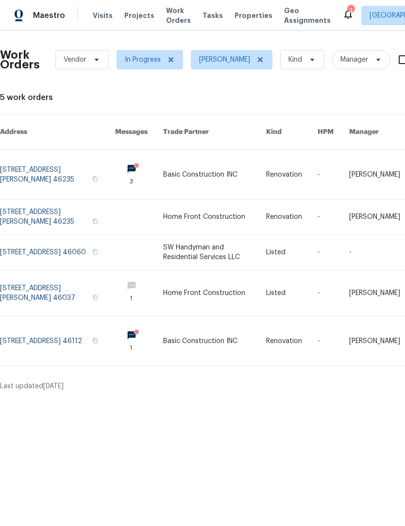
click at [49, 166] on link at bounding box center [57, 174] width 115 height 49
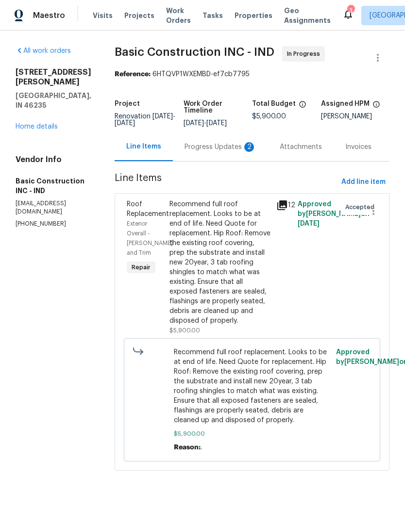
click at [193, 151] on div "Progress Updates 2" at bounding box center [220, 147] width 72 height 10
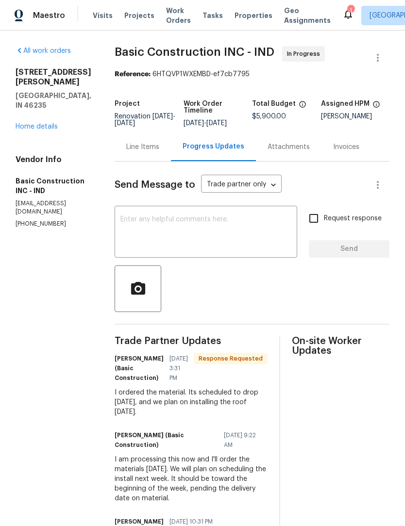
click at [130, 149] on div "Line Items" at bounding box center [142, 147] width 33 height 10
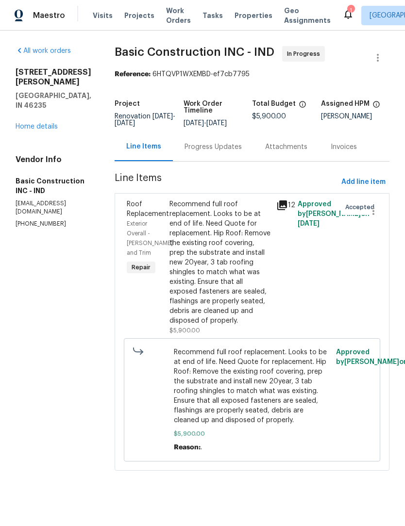
click at [49, 130] on link "Home details" at bounding box center [37, 126] width 42 height 7
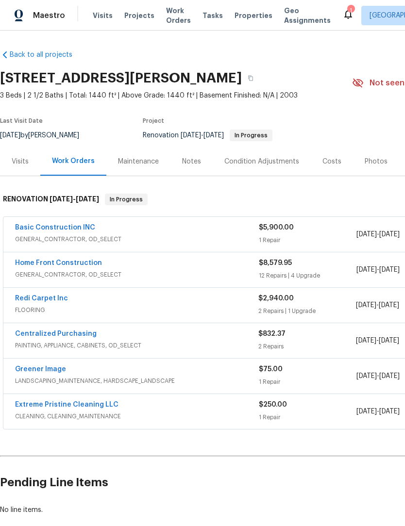
click at [89, 265] on link "Home Front Construction" at bounding box center [58, 263] width 87 height 7
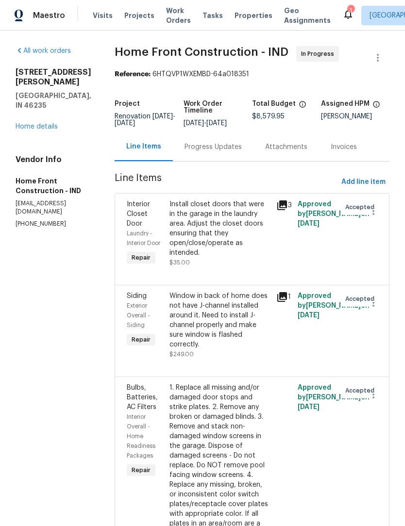
click at [227, 152] on div "Progress Updates" at bounding box center [212, 147] width 57 height 10
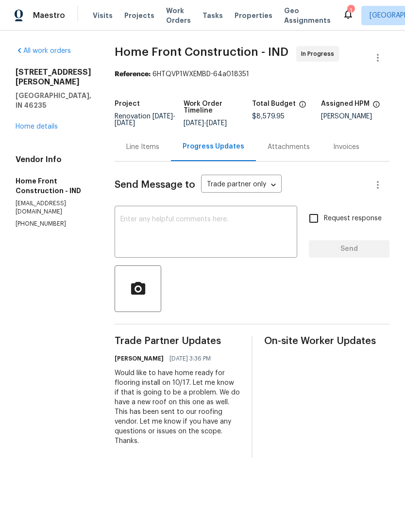
click at [200, 237] on textarea at bounding box center [205, 233] width 171 height 34
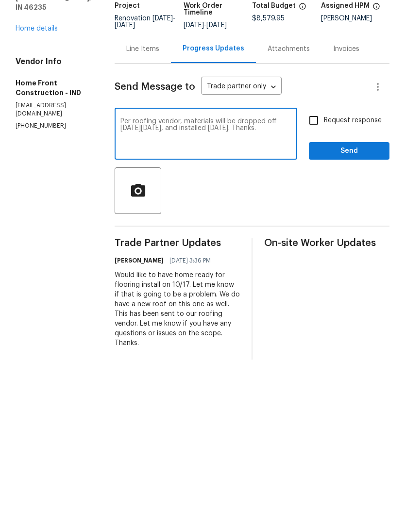
type textarea "Per roofing vendor, materials will be dropped off on Monday 10/13, and installe…"
click at [346, 243] on span "Send" at bounding box center [348, 249] width 65 height 12
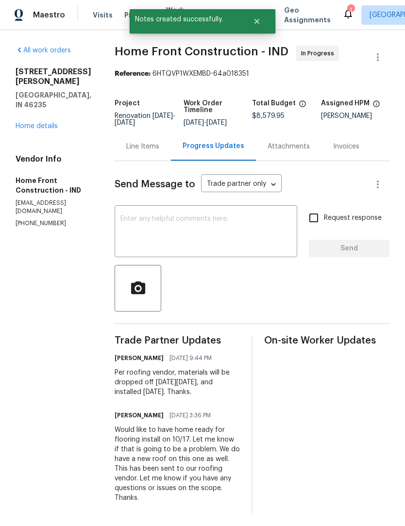
scroll to position [0, 0]
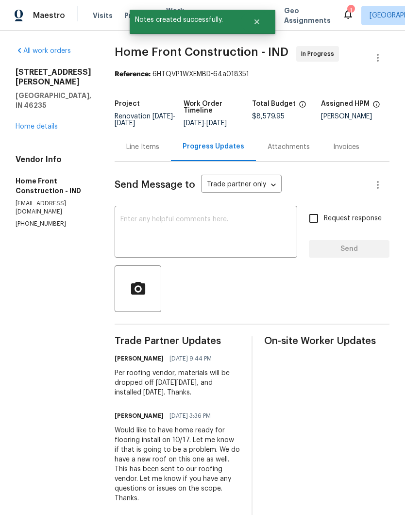
click at [64, 114] on div "All work orders 3937 Candle Berry Dr Indianapolis, IN 46235 Home details Vendor…" at bounding box center [54, 137] width 76 height 182
click at [50, 97] on div "3937 Candle Berry Dr Indianapolis, IN 46235 Home details" at bounding box center [54, 99] width 76 height 64
click at [55, 123] on link "Home details" at bounding box center [37, 126] width 42 height 7
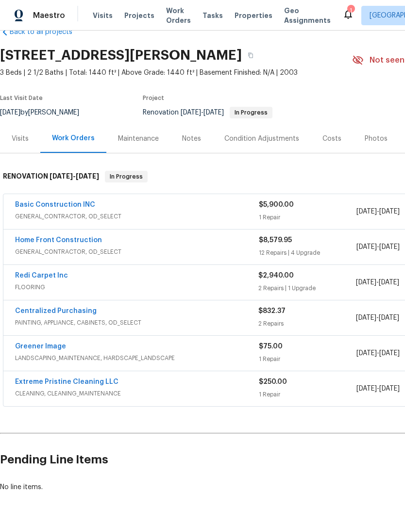
scroll to position [22, 0]
click at [168, 21] on span "Work Orders" at bounding box center [178, 15] width 25 height 19
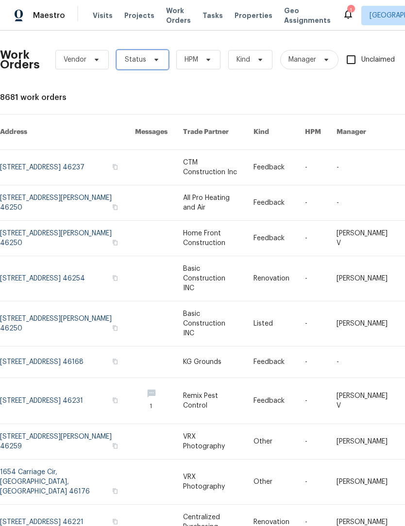
click at [142, 59] on span "Status" at bounding box center [135, 60] width 21 height 10
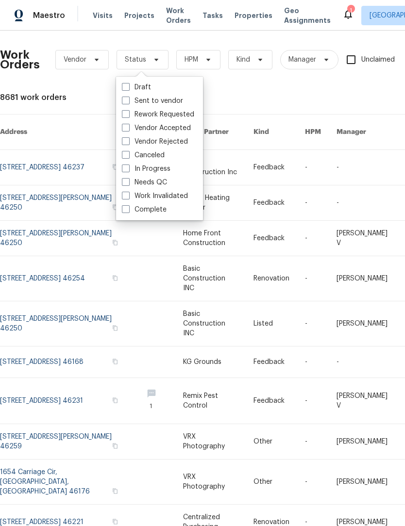
click at [155, 172] on label "In Progress" at bounding box center [146, 169] width 49 height 10
click at [128, 170] on input "In Progress" at bounding box center [125, 167] width 6 height 6
checkbox input "true"
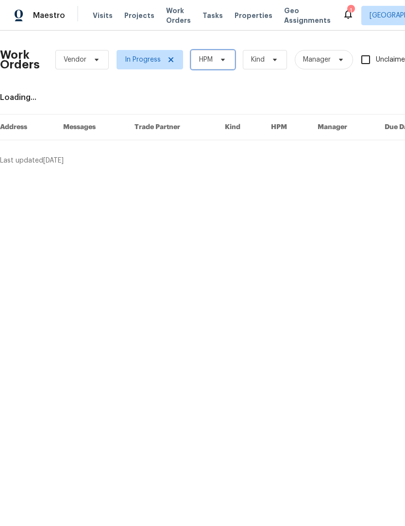
click at [213, 65] on span "HPM" at bounding box center [213, 59] width 44 height 19
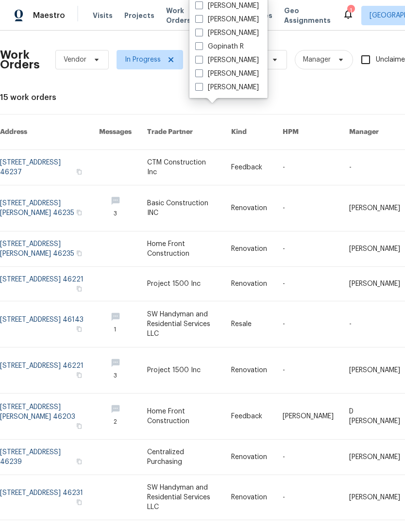
click at [238, 63] on label "[PERSON_NAME]" at bounding box center [227, 60] width 64 height 10
click at [201, 62] on input "[PERSON_NAME]" at bounding box center [198, 58] width 6 height 6
checkbox input "true"
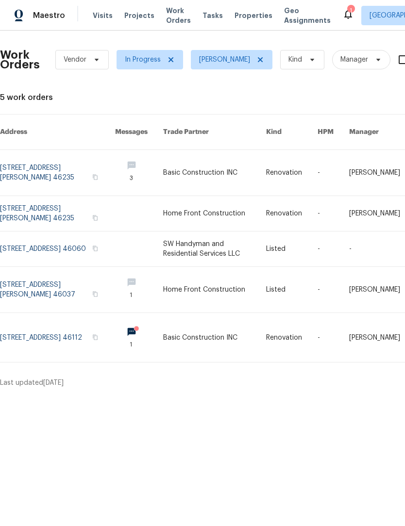
click at [48, 334] on link at bounding box center [57, 337] width 115 height 49
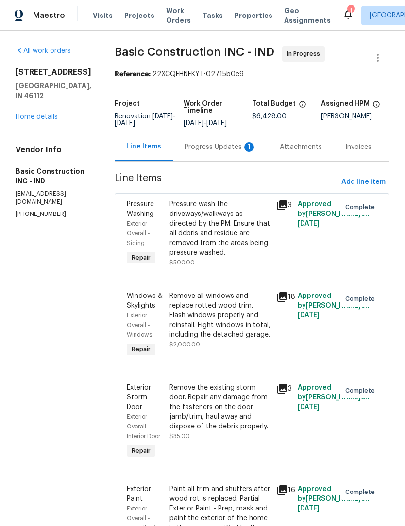
click at [182, 141] on div "Progress Updates 1" at bounding box center [220, 146] width 95 height 29
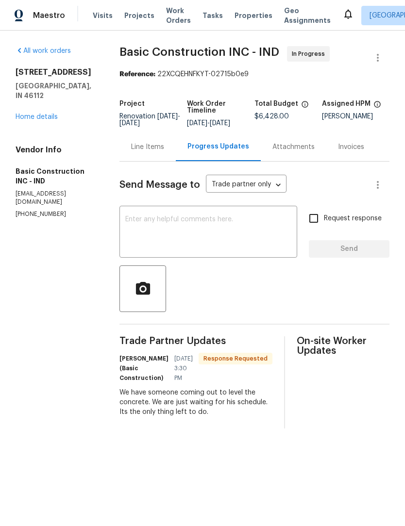
click at [148, 152] on div "Line Items" at bounding box center [147, 147] width 33 height 10
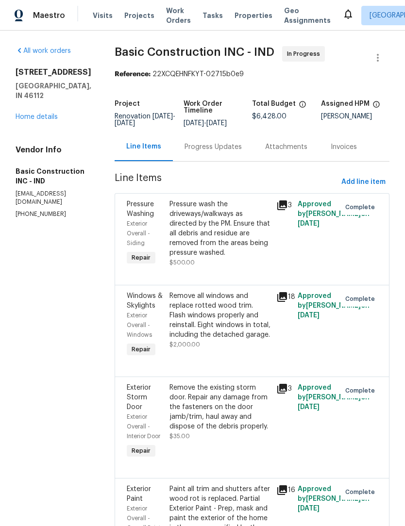
click at [50, 120] on link "Home details" at bounding box center [37, 117] width 42 height 7
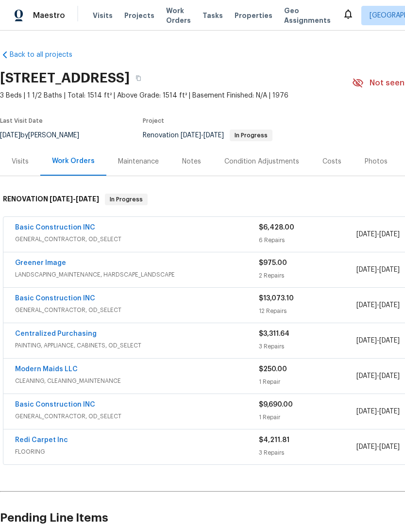
click at [177, 14] on span "Work Orders" at bounding box center [178, 15] width 25 height 19
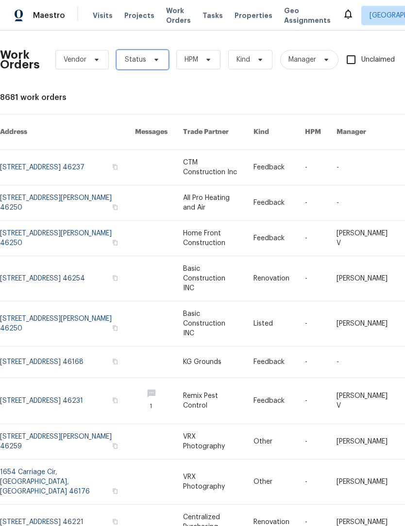
click at [149, 59] on span at bounding box center [154, 60] width 11 height 8
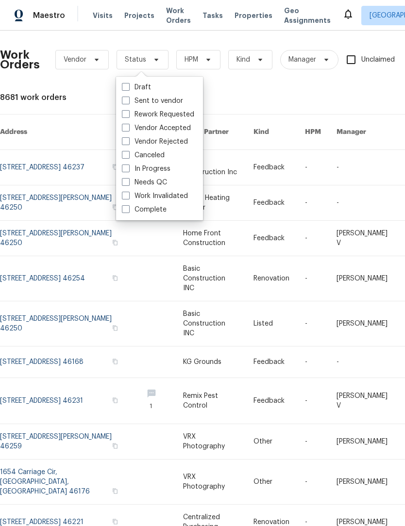
click at [160, 170] on label "In Progress" at bounding box center [146, 169] width 49 height 10
click at [128, 170] on input "In Progress" at bounding box center [125, 167] width 6 height 6
checkbox input "true"
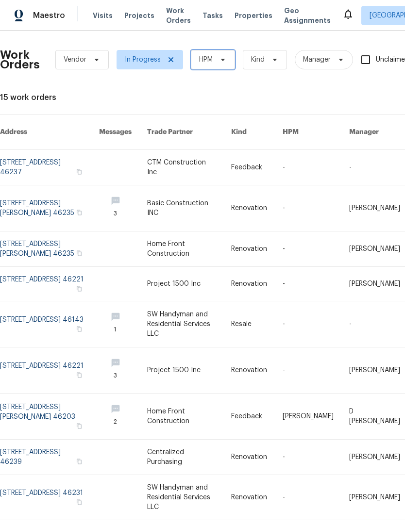
click at [218, 60] on span at bounding box center [221, 60] width 11 height 8
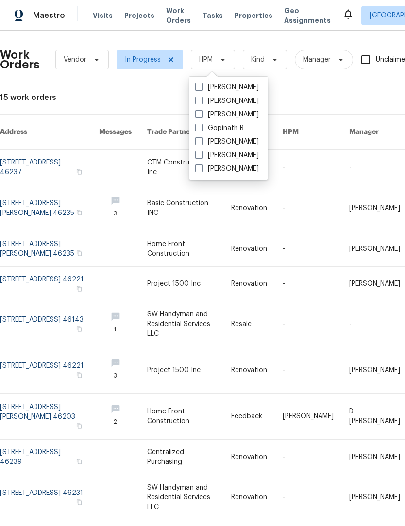
click at [236, 141] on label "[PERSON_NAME]" at bounding box center [227, 142] width 64 height 10
click at [201, 141] on input "[PERSON_NAME]" at bounding box center [198, 140] width 6 height 6
checkbox input "true"
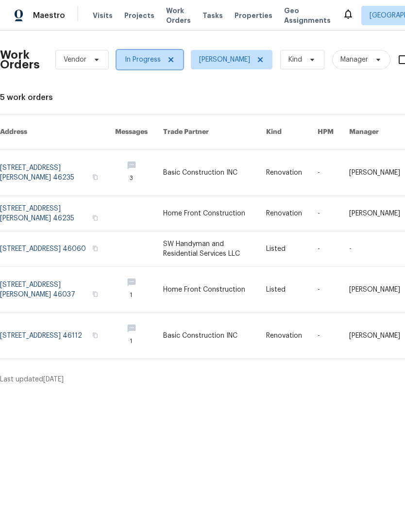
click at [167, 62] on icon at bounding box center [171, 60] width 8 height 8
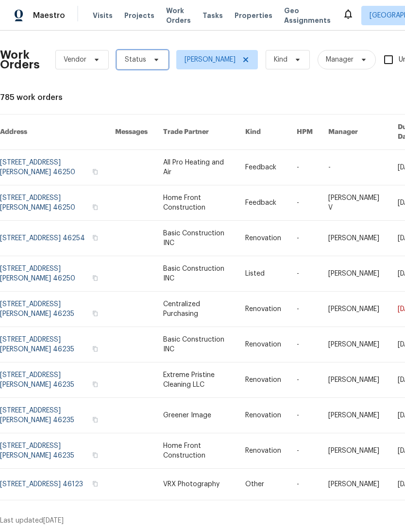
click at [145, 58] on span "Status" at bounding box center [142, 59] width 52 height 19
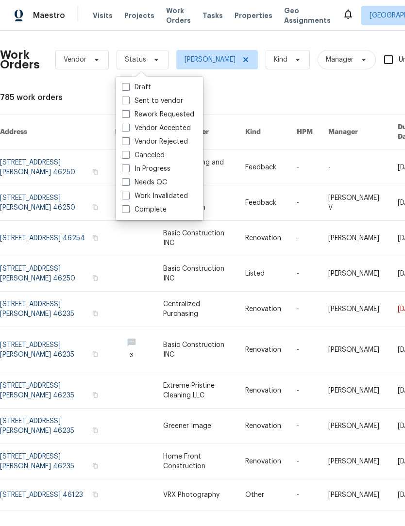
click at [155, 182] on label "Needs QC" at bounding box center [144, 183] width 45 height 10
click at [128, 182] on input "Needs QC" at bounding box center [125, 181] width 6 height 6
checkbox input "true"
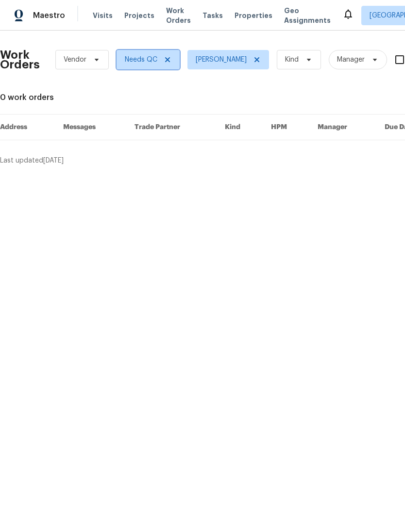
click at [169, 61] on icon at bounding box center [167, 60] width 8 height 8
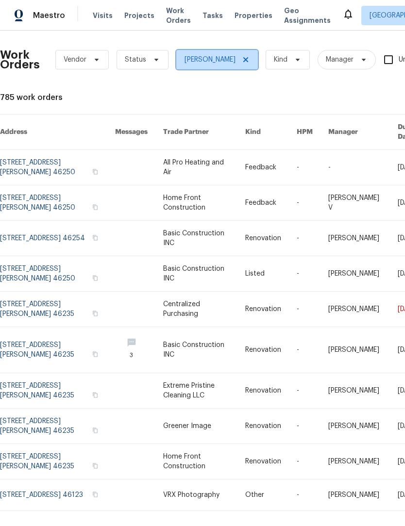
click at [242, 62] on icon at bounding box center [246, 60] width 8 height 8
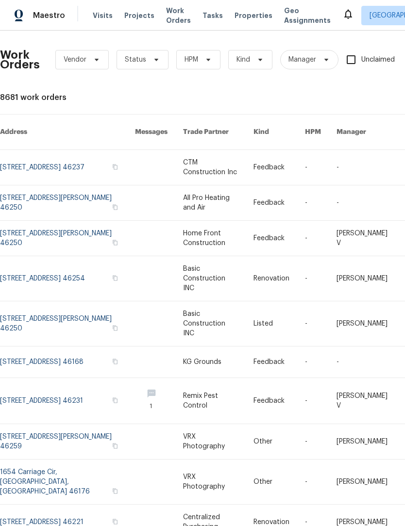
click at [258, 92] on div "Work Orders Vendor Status HPM Kind Manager Unclaimed ​ View Reno Index 8681 wor…" at bounding box center [274, 301] width 548 height 527
click at [28, 160] on link at bounding box center [67, 167] width 135 height 35
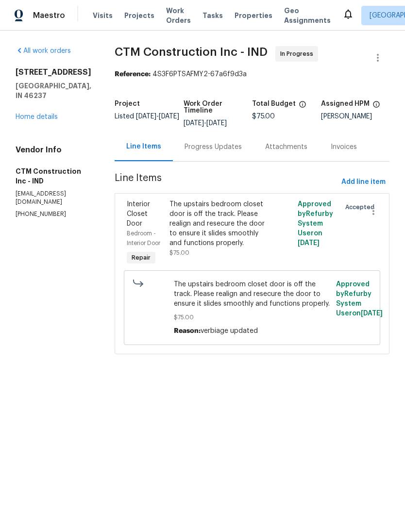
click at [220, 160] on div "Progress Updates" at bounding box center [213, 146] width 81 height 29
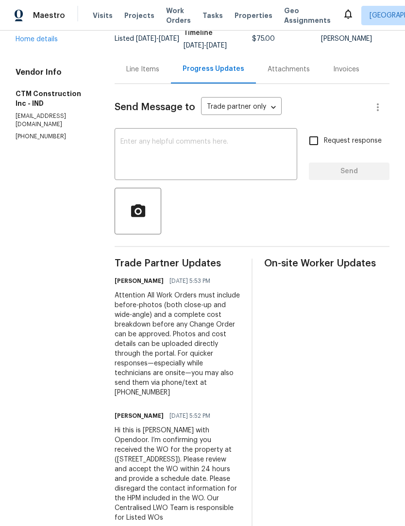
scroll to position [77, 0]
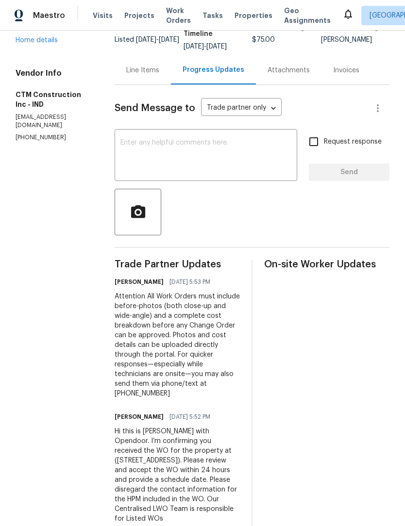
click at [155, 75] on div "Line Items" at bounding box center [142, 70] width 33 height 10
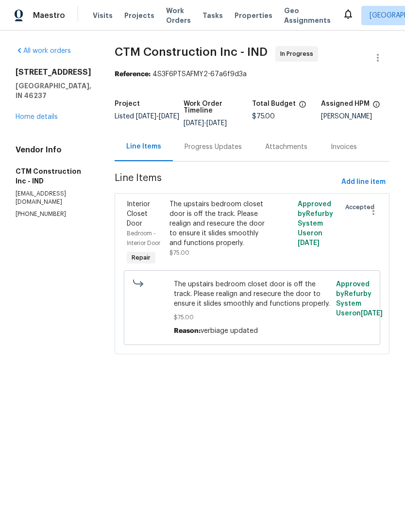
click at [101, 17] on span "Visits" at bounding box center [103, 16] width 20 height 10
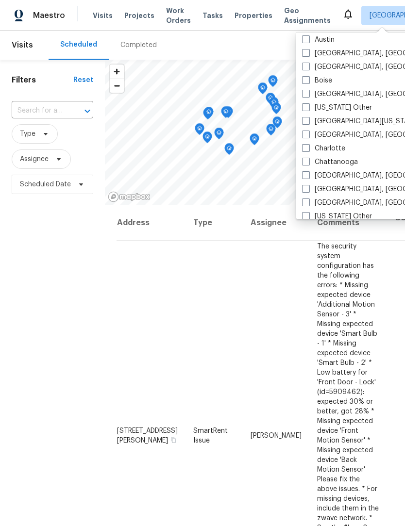
scroll to position [113, 0]
click at [308, 189] on span at bounding box center [306, 188] width 8 height 8
click at [308, 189] on input "Cincinnati, OH" at bounding box center [305, 186] width 6 height 6
checkbox input "true"
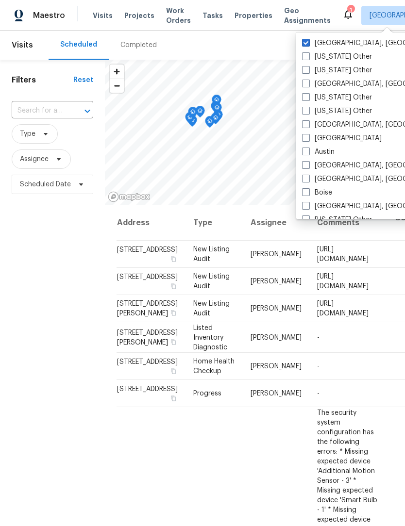
click at [304, 46] on span at bounding box center [306, 43] width 8 height 8
click at [304, 45] on input "[GEOGRAPHIC_DATA], [GEOGRAPHIC_DATA]" at bounding box center [305, 41] width 6 height 6
checkbox input "false"
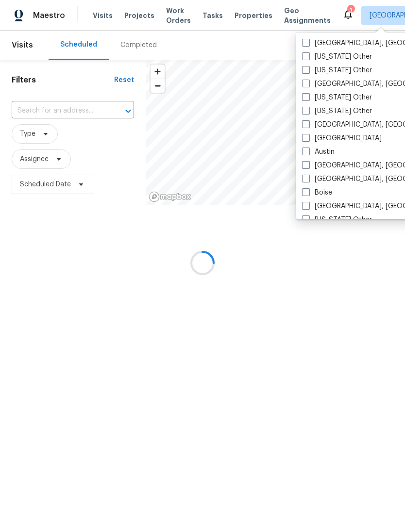
click at [204, 21] on div at bounding box center [202, 263] width 405 height 526
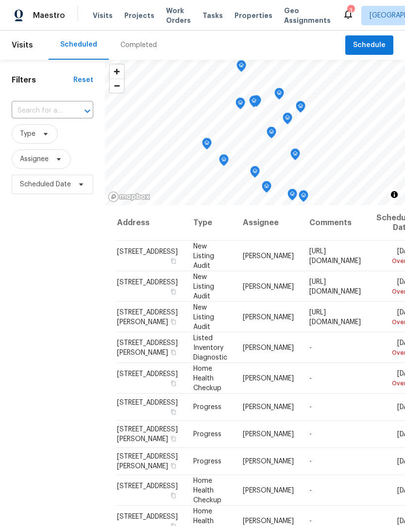
click at [208, 15] on span "Tasks" at bounding box center [212, 15] width 20 height 7
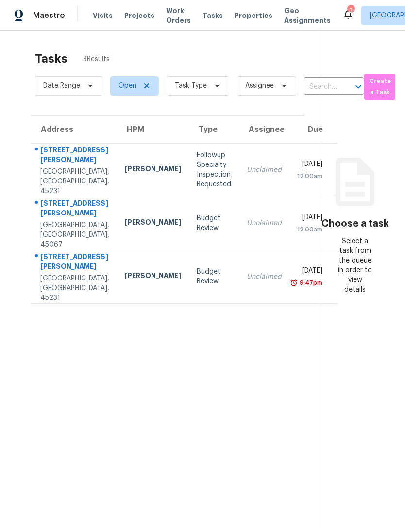
click at [196, 223] on div "Budget Review" at bounding box center [213, 222] width 34 height 19
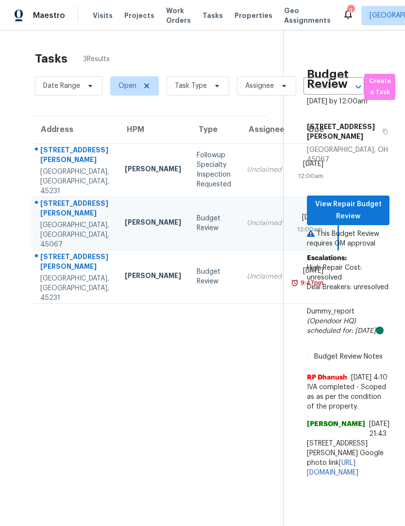
click at [189, 266] on td "Budget Review" at bounding box center [214, 276] width 50 height 53
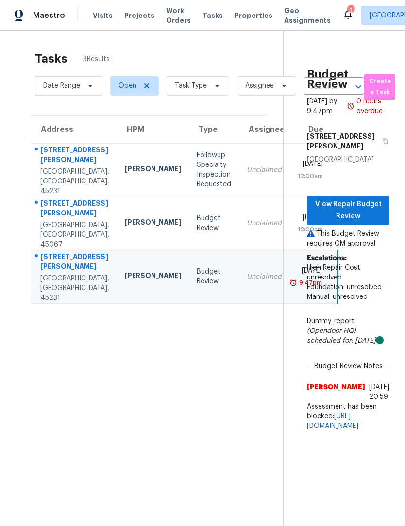
click at [196, 170] on div "Followup Specialty Inspection Requested" at bounding box center [213, 169] width 34 height 39
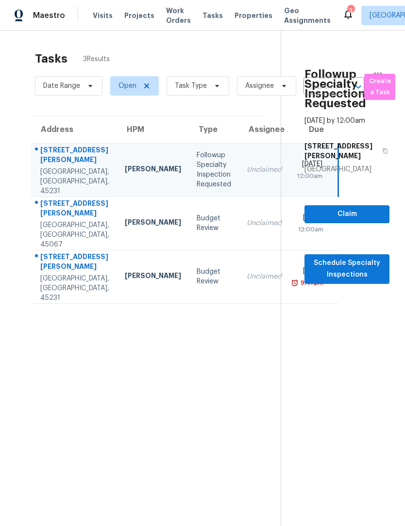
click at [189, 279] on td "Budget Review" at bounding box center [214, 276] width 50 height 53
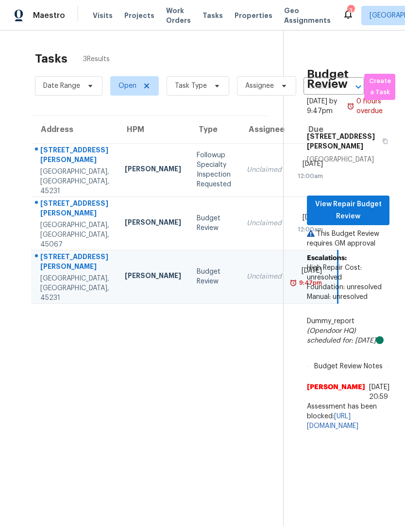
click at [189, 227] on td "Budget Review" at bounding box center [214, 222] width 50 height 53
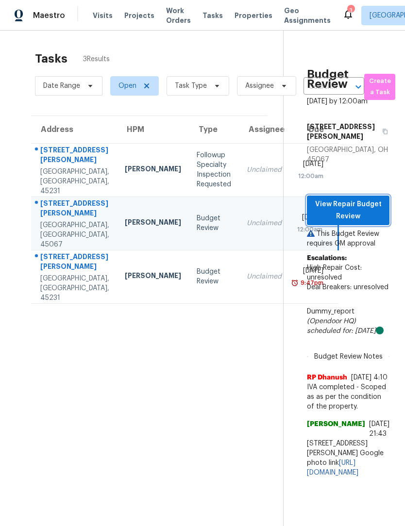
click at [355, 198] on span "View Repair Budget Review" at bounding box center [347, 210] width 67 height 24
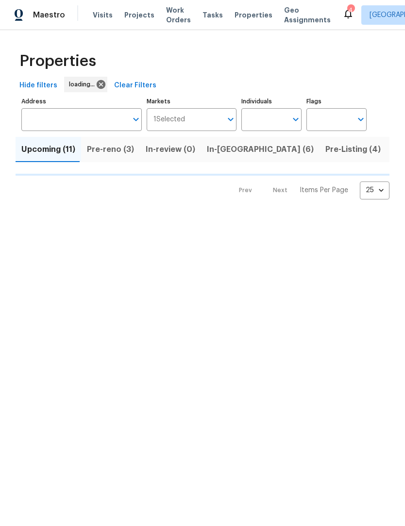
scroll to position [0, 0]
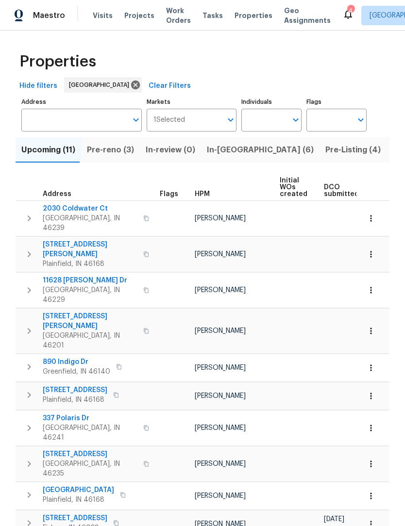
click at [108, 145] on span "Pre-reno (3)" at bounding box center [110, 150] width 47 height 14
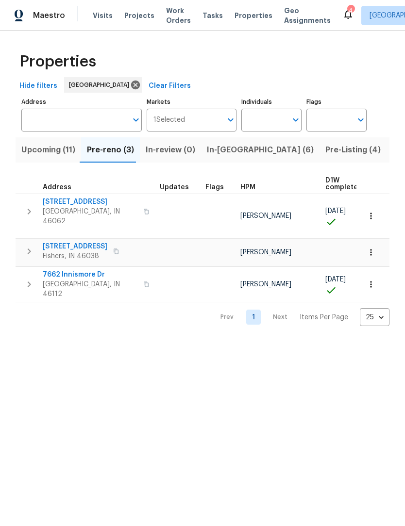
click at [39, 150] on span "Upcoming (11)" at bounding box center [48, 150] width 54 height 14
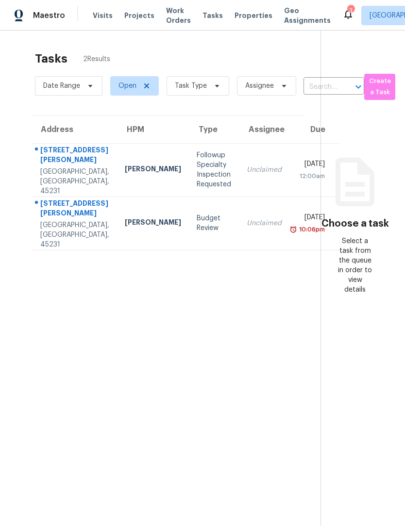
click at [67, 163] on div "[STREET_ADDRESS][PERSON_NAME]" at bounding box center [74, 156] width 69 height 22
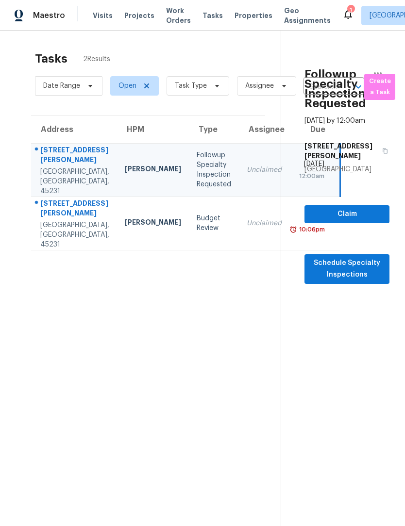
click at [54, 211] on div "[STREET_ADDRESS][PERSON_NAME]" at bounding box center [74, 209] width 69 height 22
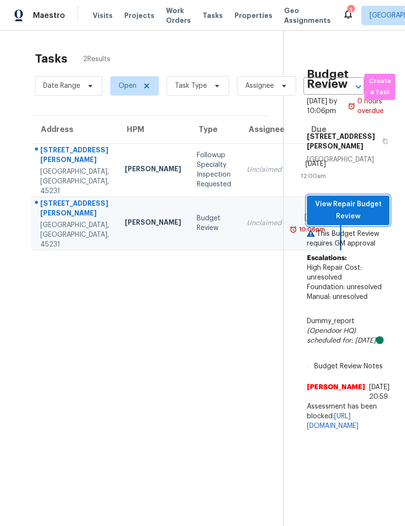
click at [365, 199] on span "View Repair Budget Review" at bounding box center [347, 210] width 67 height 24
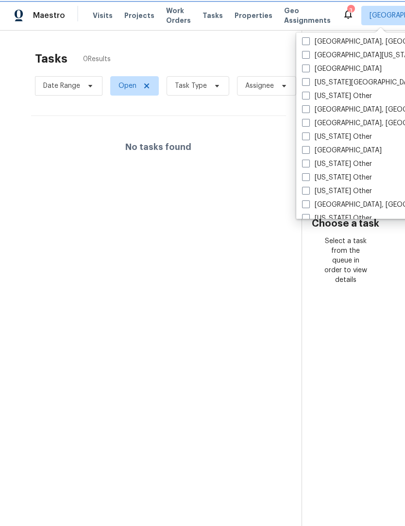
scroll to position [397, 0]
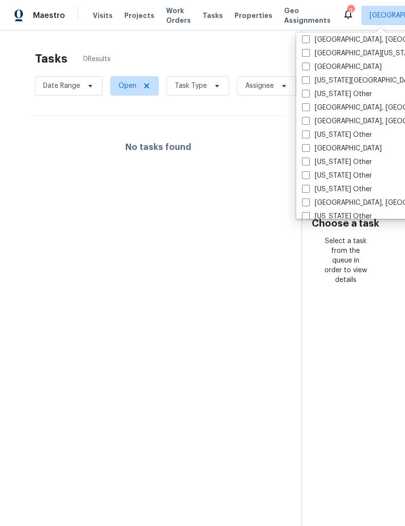
click at [306, 203] on span at bounding box center [306, 202] width 8 height 8
click at [306, 203] on input "[GEOGRAPHIC_DATA], [GEOGRAPHIC_DATA]" at bounding box center [305, 201] width 6 height 6
checkbox input "true"
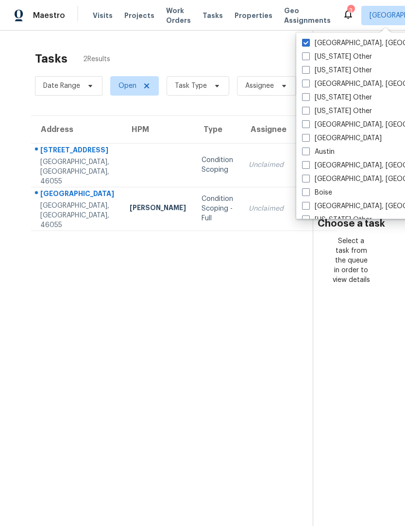
click at [306, 42] on span at bounding box center [306, 43] width 8 height 8
click at [306, 42] on input "[GEOGRAPHIC_DATA], [GEOGRAPHIC_DATA]" at bounding box center [305, 41] width 6 height 6
checkbox input "false"
click at [201, 342] on section "Tasks 2 Results Date Range Open Task Type Assignee ​ Create a Task Address HPM …" at bounding box center [164, 301] width 297 height 510
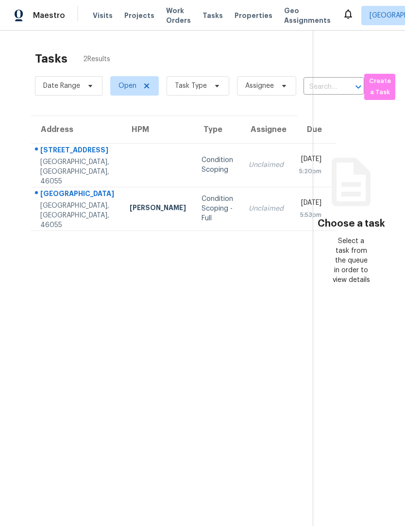
click at [174, 14] on span "Work Orders" at bounding box center [178, 15] width 25 height 19
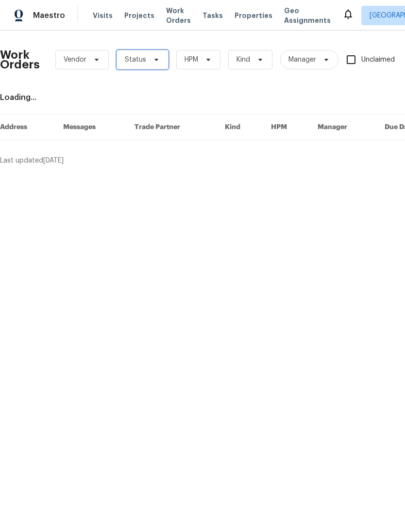
click at [142, 57] on span "Status" at bounding box center [135, 60] width 21 height 10
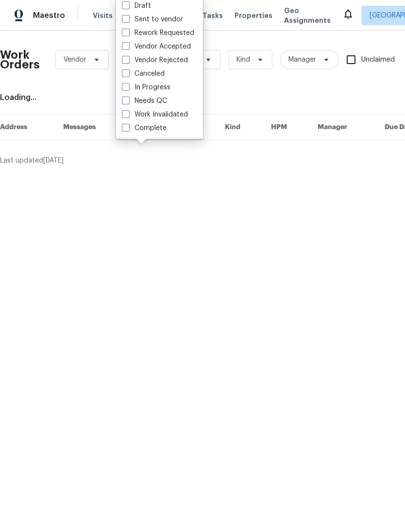
click at [162, 102] on label "Needs QC" at bounding box center [144, 101] width 45 height 10
click at [128, 102] on input "Needs QC" at bounding box center [125, 99] width 6 height 6
checkbox input "true"
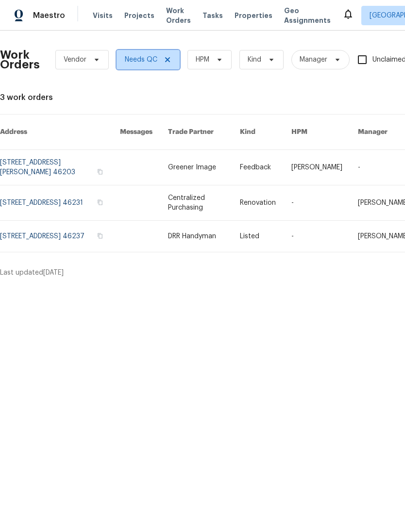
click at [175, 60] on span "Needs QC" at bounding box center [147, 59] width 63 height 19
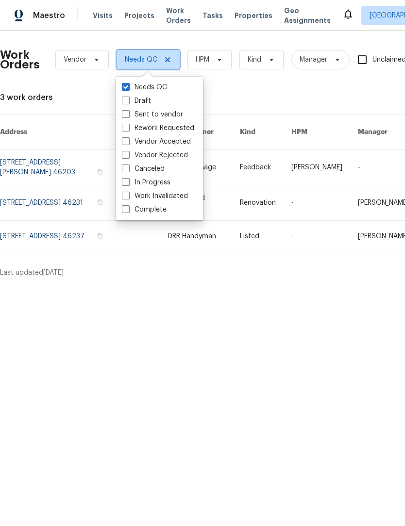
click at [166, 61] on icon at bounding box center [167, 60] width 8 height 8
checkbox input "false"
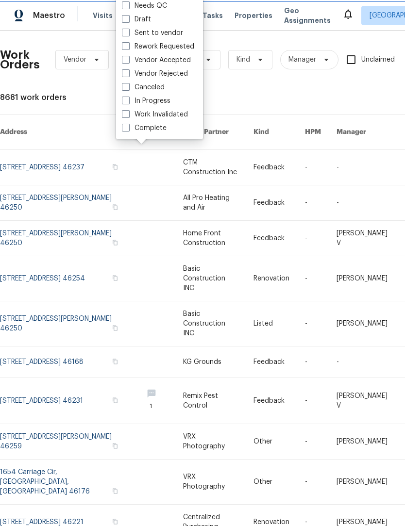
click at [272, 95] on div "8681 work orders" at bounding box center [274, 98] width 548 height 10
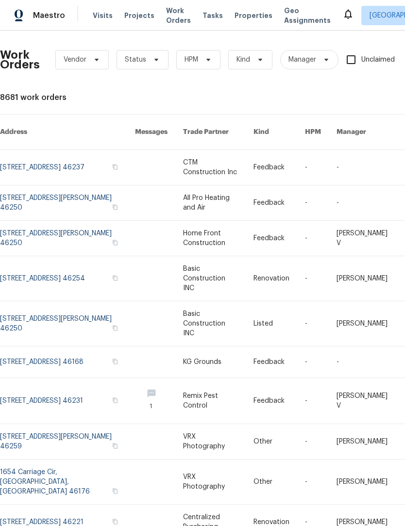
click at [102, 15] on span "Visits" at bounding box center [103, 16] width 20 height 10
